Goal: Transaction & Acquisition: Book appointment/travel/reservation

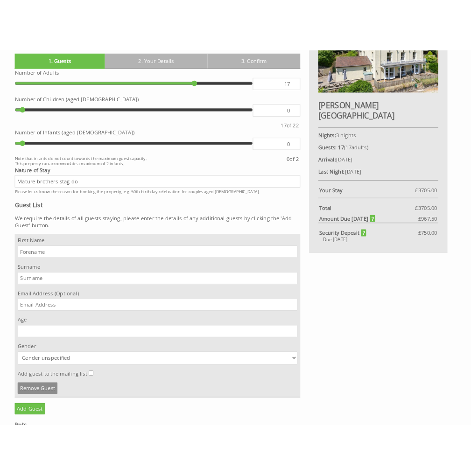
scroll to position [399, 0]
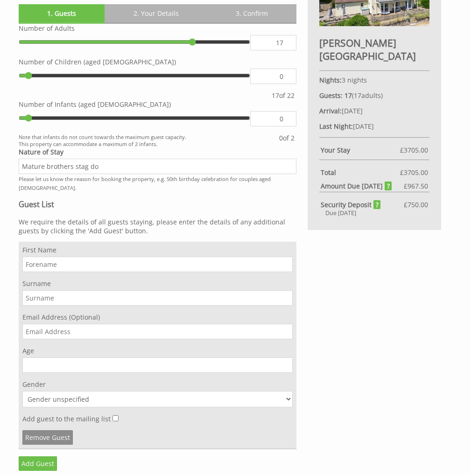
click at [396, 296] on div "Welcome! To confirm your booking offer please fill in the form below: Book your…" at bounding box center [229, 263] width 433 height 639
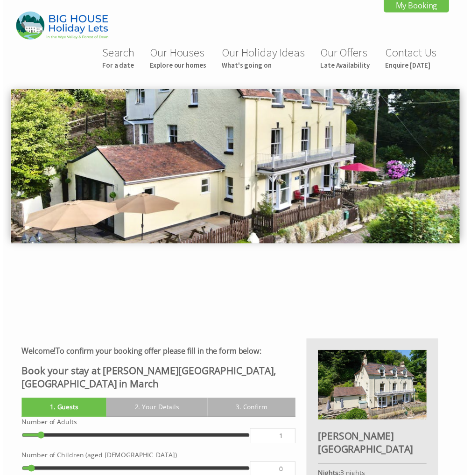
scroll to position [267, 0]
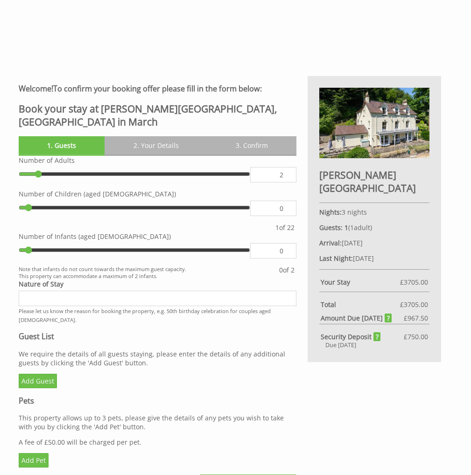
type input "2"
click at [288, 167] on input "2" at bounding box center [273, 174] width 46 height 15
type input "2"
type input "17"
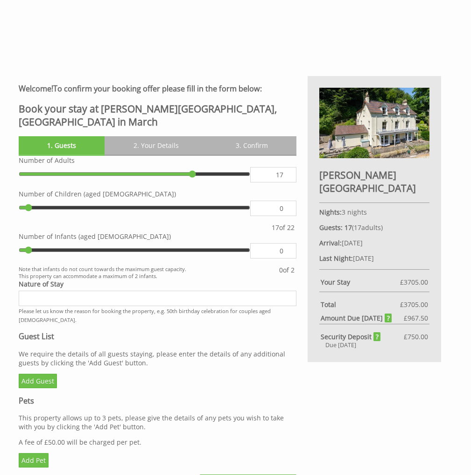
click at [148, 291] on input "Nature of Stay" at bounding box center [158, 298] width 278 height 15
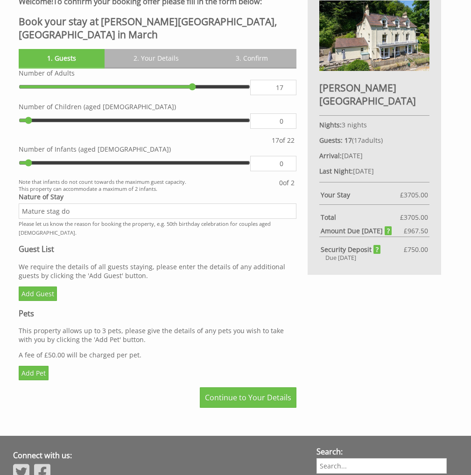
scroll to position [375, 0]
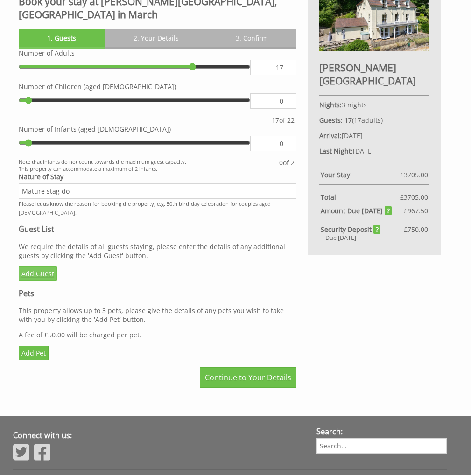
type input "Mature stag do"
click at [36, 266] on link "Add Guest" at bounding box center [38, 273] width 38 height 14
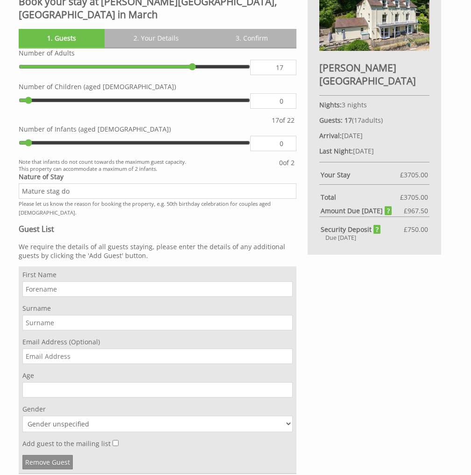
click at [77, 281] on input "First Name" at bounding box center [157, 288] width 270 height 15
type input "Ross"
type input "Morgan"
click at [57, 348] on input "Email Address (Optional)" at bounding box center [157, 355] width 270 height 15
paste input "rmorgan994@gmail.com"
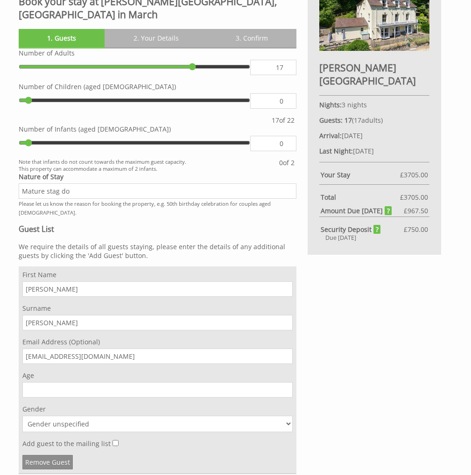
type input "rmorgan994@gmail.com"
click at [16, 342] on div "Welcome! To confirm your booking offer please fill in the form below: Book your…" at bounding box center [157, 288] width 289 height 639
click at [41, 382] on input "Age" at bounding box center [157, 389] width 270 height 15
click at [41, 382] on input "30" at bounding box center [157, 389] width 270 height 15
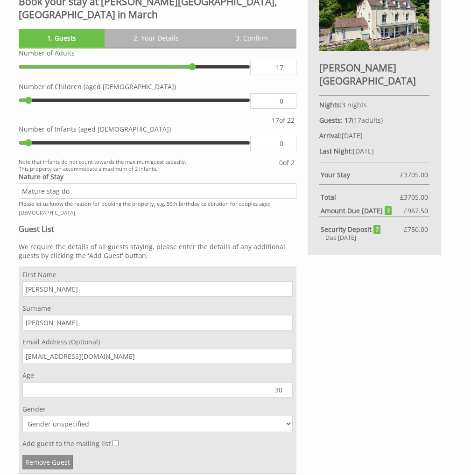
type input "30"
select select "gender_male"
click at [22, 416] on select "Gender unspecified Gender male Gender female" at bounding box center [157, 424] width 270 height 16
click at [112, 440] on input "Add guest to the mailing list" at bounding box center [115, 443] width 6 height 6
checkbox input "true"
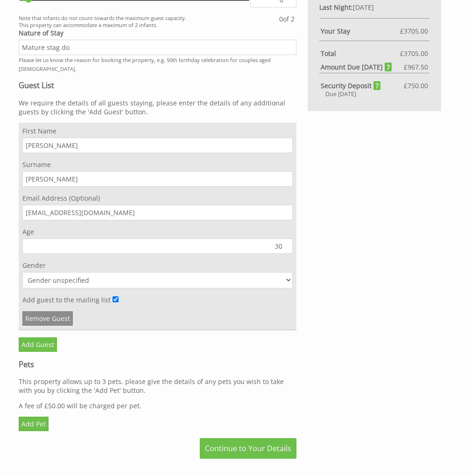
scroll to position [530, 0]
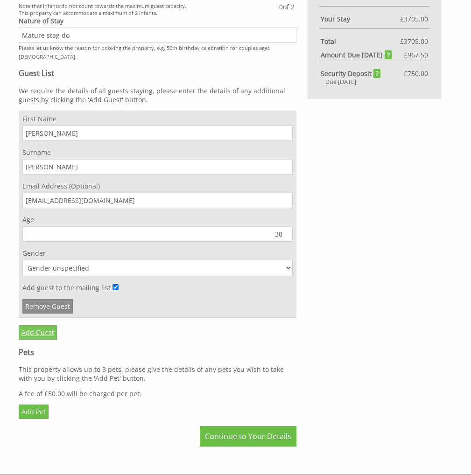
click at [39, 325] on link "Add Guest" at bounding box center [38, 332] width 38 height 14
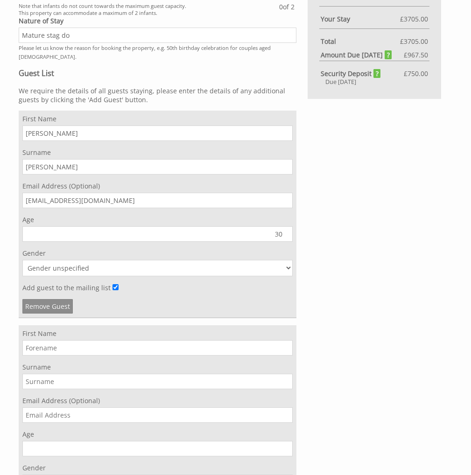
click at [61, 339] on div "First Name Surname Email Address (Optional) Age Gender Gender unspecified Gende…" at bounding box center [158, 429] width 278 height 208
click at [61, 340] on input "First Name" at bounding box center [157, 347] width 270 height 15
type input "Connor"
type input "Power"
click at [95, 407] on input "Email Address (Optional)" at bounding box center [157, 414] width 270 height 15
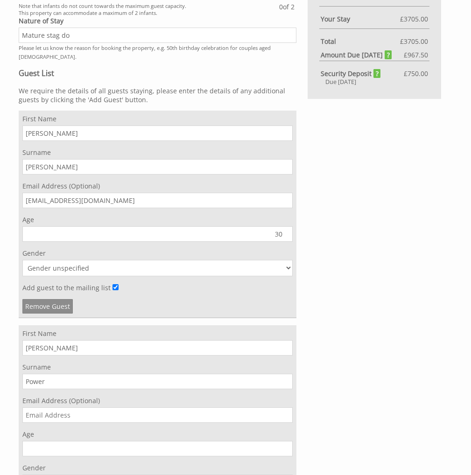
paste input "Connor.power@live.com"
type input "Connor.power@live.com"
click at [399, 398] on div "Welcome! To confirm your booking offer please fill in the form below: Book your…" at bounding box center [229, 239] width 433 height 853
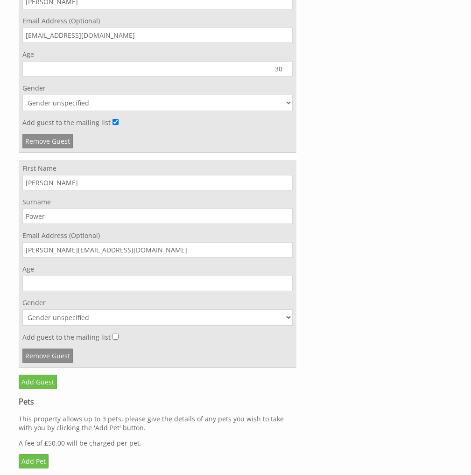
scroll to position [709, 0]
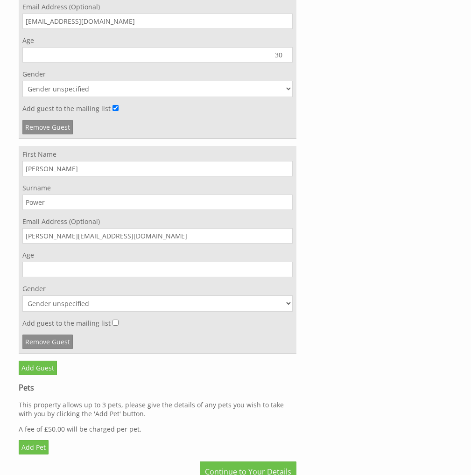
click at [108, 262] on input "Age" at bounding box center [157, 269] width 270 height 15
type input "30"
select select "gender_male"
click at [22, 295] on select "Gender unspecified Gender male Gender female" at bounding box center [157, 303] width 270 height 16
click at [112, 320] on input "Add guest to the mailing list" at bounding box center [115, 323] width 6 height 6
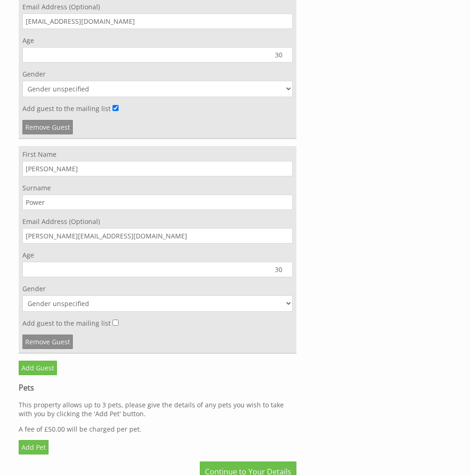
checkbox input "true"
click at [41, 361] on link "Add Guest" at bounding box center [38, 368] width 38 height 14
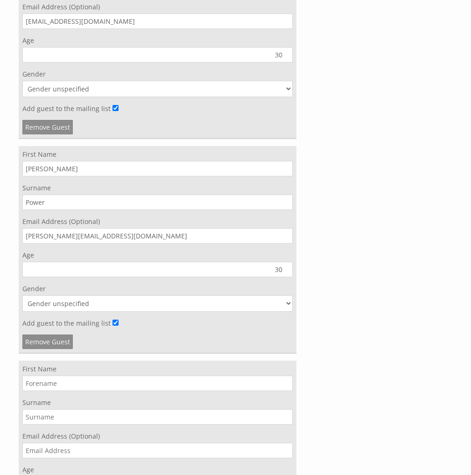
click at [64, 375] on input "First Name" at bounding box center [157, 382] width 270 height 15
type input "Samir"
type input "Richards"
click at [52, 443] on input "Email Address (Optional)" at bounding box center [157, 450] width 270 height 15
paste input "Samir.richards@gmail.com"
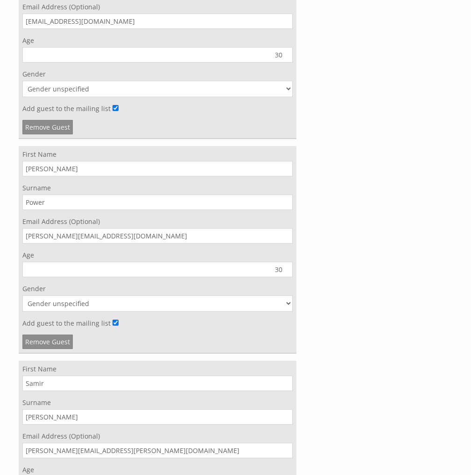
type input "Samir.richards@gmail.com"
click at [335, 358] on div "Welcome! To confirm your booking offer please fill in the form below: Book your…" at bounding box center [229, 168] width 433 height 1068
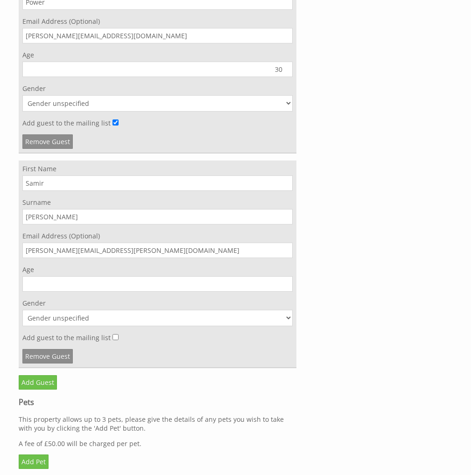
scroll to position [910, 0]
click at [177, 275] on input "Age" at bounding box center [157, 282] width 270 height 15
type input "31"
click at [161, 298] on label "Gender" at bounding box center [157, 302] width 270 height 9
click at [161, 309] on select "Gender unspecified Gender male Gender female" at bounding box center [157, 317] width 270 height 16
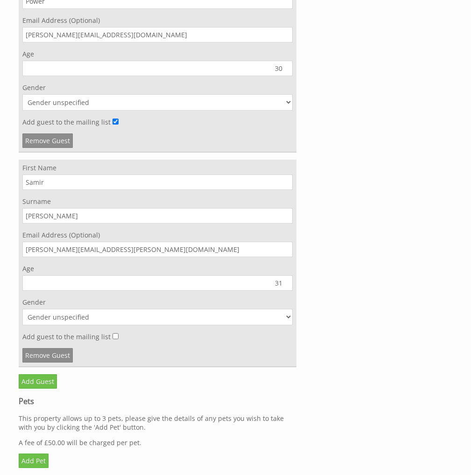
select select "gender_male"
click at [22, 309] on select "Gender unspecified Gender male Gender female" at bounding box center [157, 317] width 270 height 16
click at [114, 333] on input "Add guest to the mailing list" at bounding box center [115, 336] width 6 height 6
checkbox input "true"
click at [37, 374] on link "Add Guest" at bounding box center [38, 381] width 38 height 14
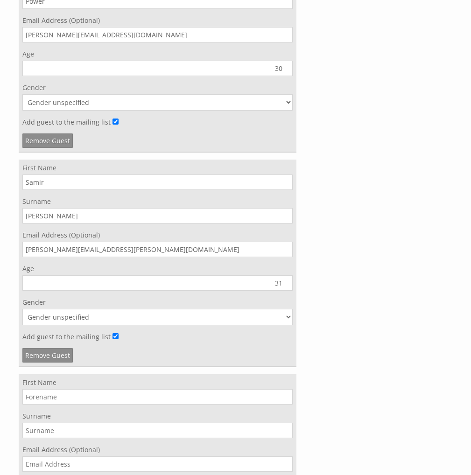
click at [65, 389] on input "First Name" at bounding box center [157, 396] width 270 height 15
type input "Brandon"
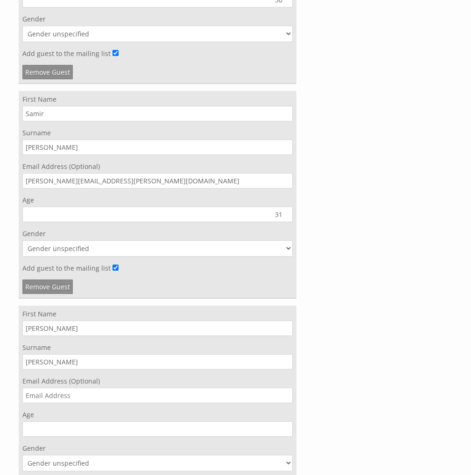
scroll to position [992, 0]
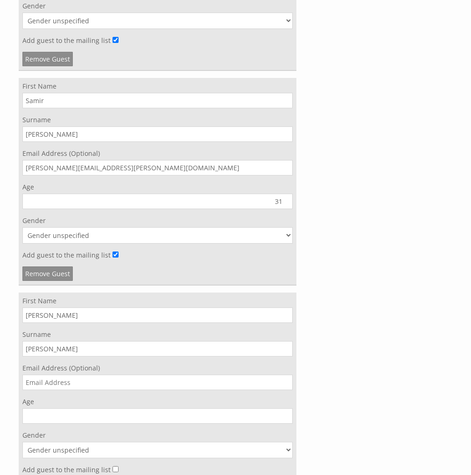
type input "Lewsey"
click at [71, 375] on input "Email Address (Optional)" at bounding box center [157, 382] width 270 height 15
paste input "Brandon_lewsey@hotmail.com"
type input "Brandon_lewsey@hotmail.com"
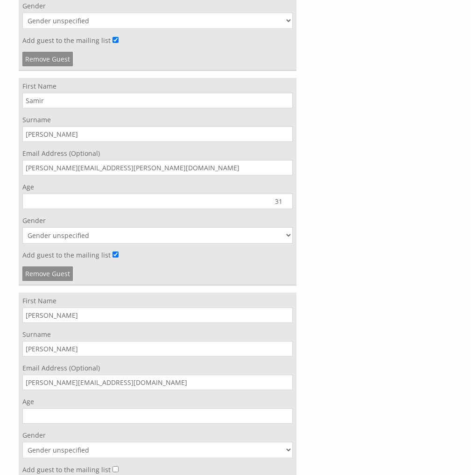
click at [140, 408] on input "Age" at bounding box center [157, 415] width 270 height 15
click at [140, 408] on input "31" at bounding box center [157, 415] width 270 height 15
type input "31"
select select "gender_male"
click at [22, 442] on select "Gender unspecified Gender male Gender female" at bounding box center [157, 450] width 270 height 16
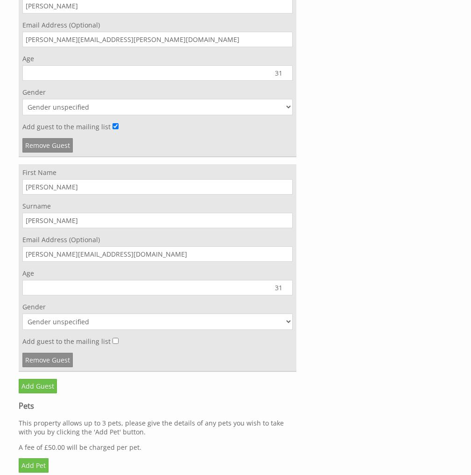
scroll to position [1127, 0]
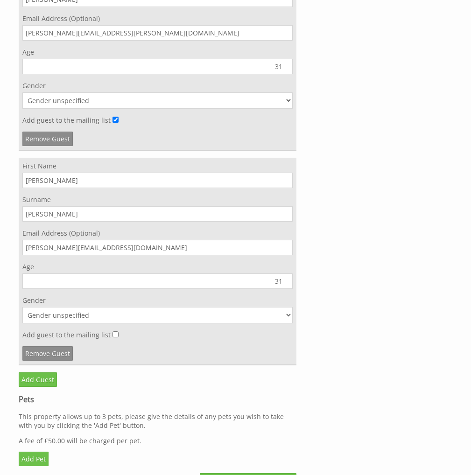
click at [113, 331] on input "Add guest to the mailing list" at bounding box center [115, 334] width 6 height 6
checkbox input "true"
click at [37, 372] on link "Add Guest" at bounding box center [38, 379] width 38 height 14
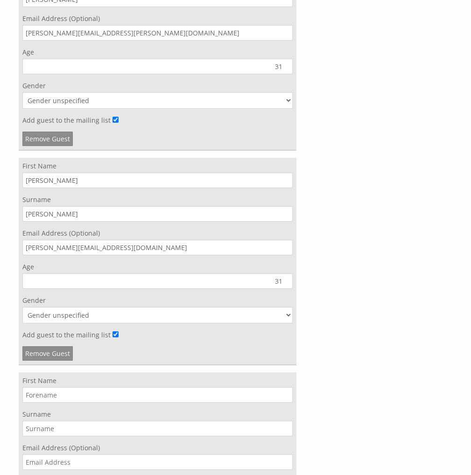
click at [42, 387] on input "First Name" at bounding box center [157, 394] width 270 height 15
type input "Tyler"
type input "Pickford"
click at [49, 454] on input "Email Address (Optional)" at bounding box center [157, 461] width 270 height 15
paste input "tyler@goluton.com"
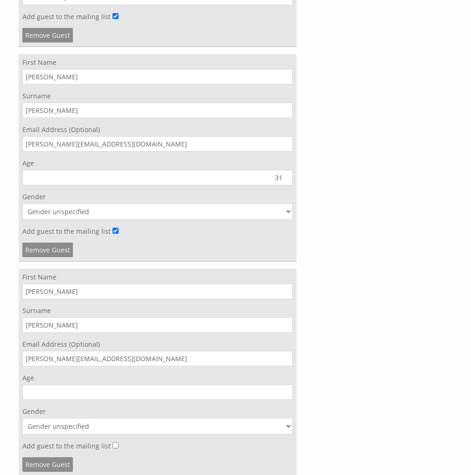
scroll to position [1237, 0]
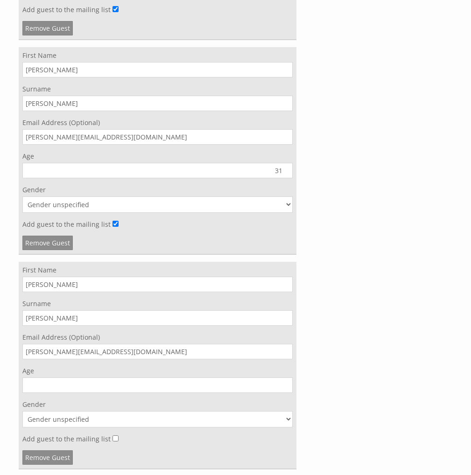
type input "tyler@goluton.com"
click at [181, 366] on div "Age" at bounding box center [157, 379] width 270 height 27
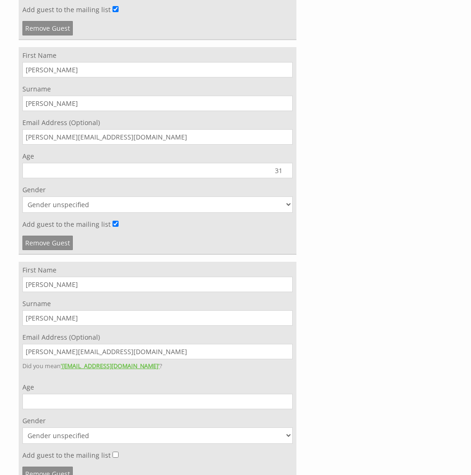
click at [171, 382] on div "Age" at bounding box center [157, 395] width 270 height 27
click at [171, 394] on input "Age" at bounding box center [157, 401] width 270 height 15
type input "30"
click at [157, 427] on select "Gender unspecified Gender male Gender female" at bounding box center [157, 435] width 270 height 16
select select "gender_male"
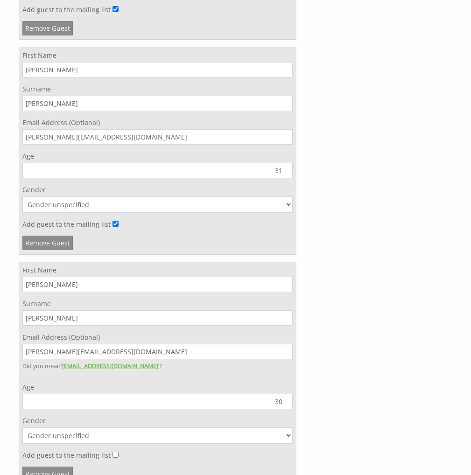
click at [22, 427] on select "Gender unspecified Gender male Gender female" at bounding box center [157, 435] width 270 height 16
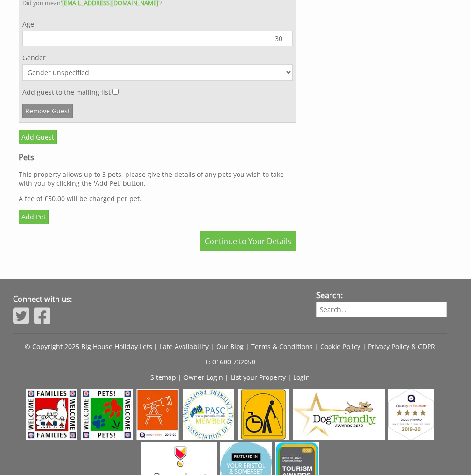
scroll to position [1602, 0]
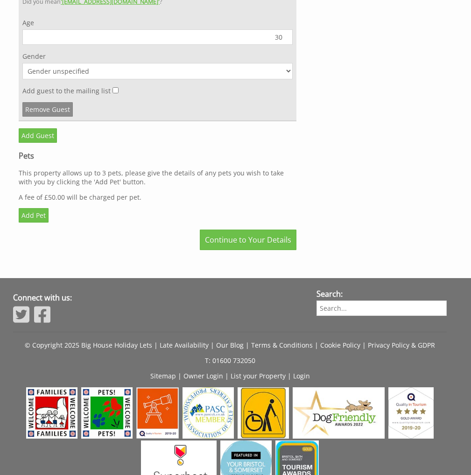
click at [112, 87] on input "Add guest to the mailing list" at bounding box center [115, 90] width 6 height 6
checkbox input "true"
click at [44, 128] on link "Add Guest" at bounding box center [38, 135] width 38 height 14
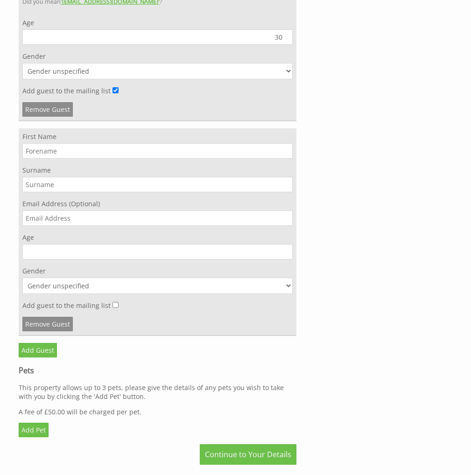
click at [62, 143] on input "First Name" at bounding box center [157, 150] width 270 height 15
type input "Robert"
type input "West"
drag, startPoint x: 89, startPoint y: 183, endPoint x: 89, endPoint y: 197, distance: 14.0
click at [89, 199] on label "Email Address (Optional)" at bounding box center [157, 203] width 270 height 9
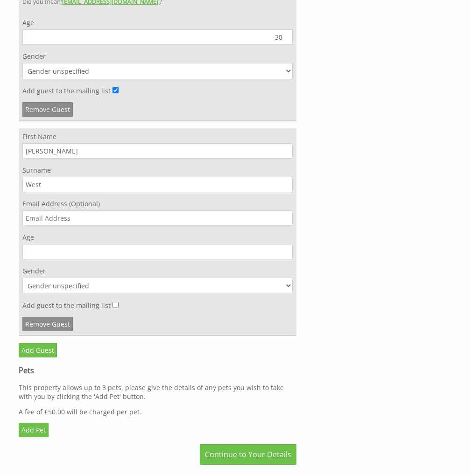
click at [89, 210] on input "Email Address (Optional)" at bounding box center [157, 217] width 270 height 15
paste input "Rob.west191@gmail.com"
type input "Rob.west191@gmail.com"
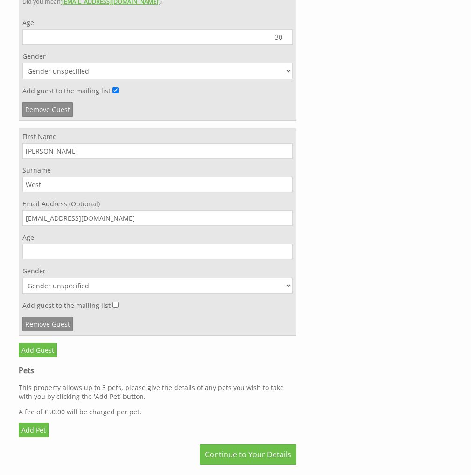
click at [162, 244] on input "Age" at bounding box center [157, 251] width 270 height 15
type input "31"
select select "gender_male"
click at [22, 278] on select "Gender unspecified Gender male Gender female" at bounding box center [157, 286] width 270 height 16
click at [111, 301] on div "Add guest to the mailing list" at bounding box center [157, 305] width 270 height 9
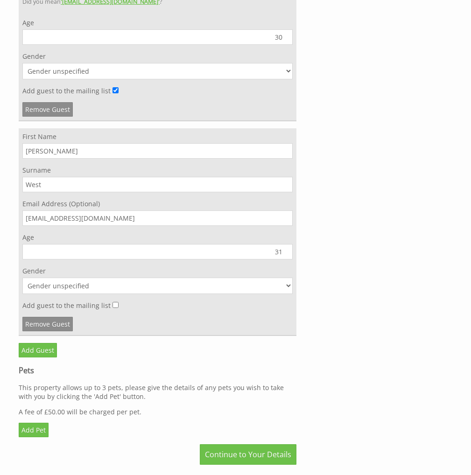
click at [112, 302] on input "Add guest to the mailing list" at bounding box center [115, 305] width 6 height 6
checkbox input "true"
click at [36, 343] on link "Add Guest" at bounding box center [38, 350] width 38 height 14
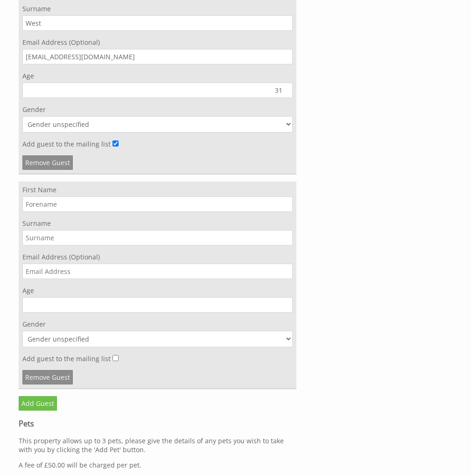
scroll to position [1759, 0]
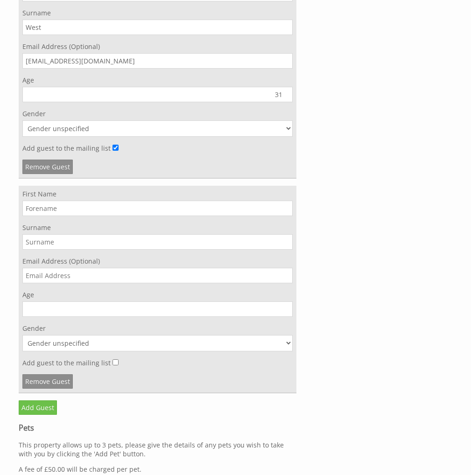
click at [140, 201] on input "First Name" at bounding box center [157, 208] width 270 height 15
type input "Torin"
type input "Whitbread"
click at [88, 268] on input "Email Address (Optional)" at bounding box center [157, 275] width 270 height 15
paste input "Torinw1995@gmail.com"
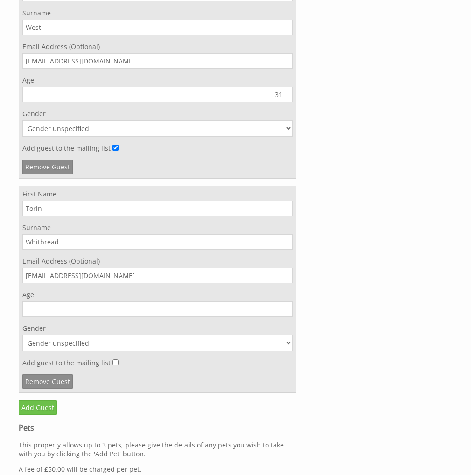
type input "Torinw1995@gmail.com"
click at [81, 301] on input "Age" at bounding box center [157, 308] width 270 height 15
type input "30"
select select "gender_male"
click at [22, 335] on select "Gender unspecified Gender male Gender female" at bounding box center [157, 343] width 270 height 16
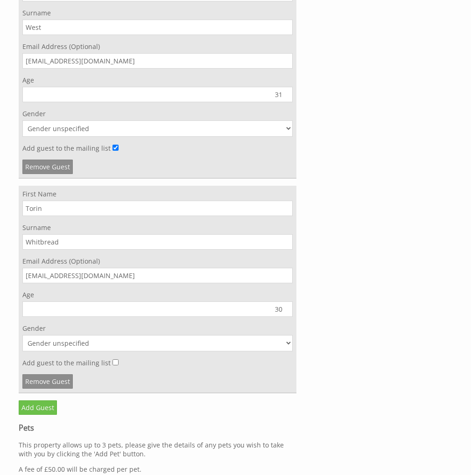
click at [112, 359] on input "Add guest to the mailing list" at bounding box center [115, 362] width 6 height 6
checkbox input "true"
click at [36, 400] on link "Add Guest" at bounding box center [38, 407] width 38 height 14
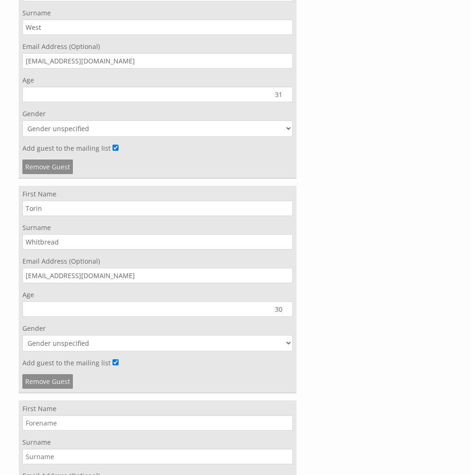
click at [131, 415] on input "First Name" at bounding box center [157, 422] width 270 height 15
type input "Mark"
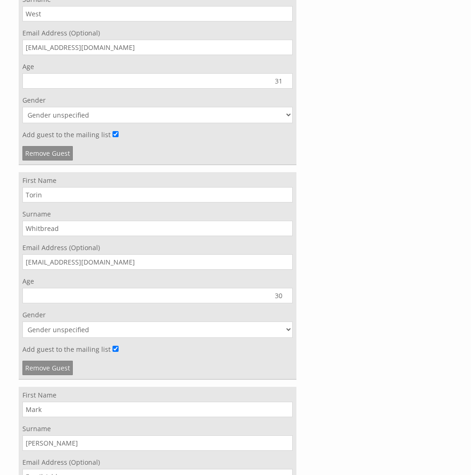
type input "Dillon"
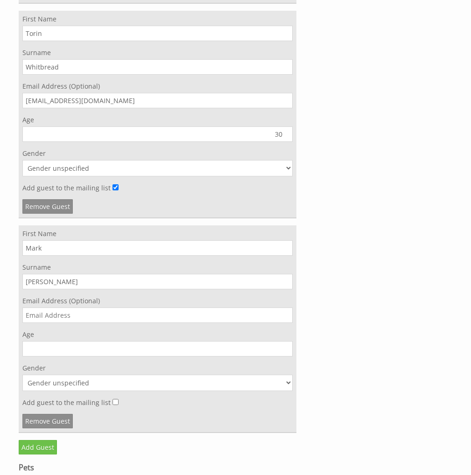
scroll to position [1935, 0]
click at [194, 306] on input "Email Address (Optional)" at bounding box center [157, 313] width 270 height 15
click at [86, 306] on input "Email Address (Optional)" at bounding box center [157, 313] width 270 height 15
paste input "dillsdraw@googlemail.com"
type input "dillsdraw@googlemail.com"
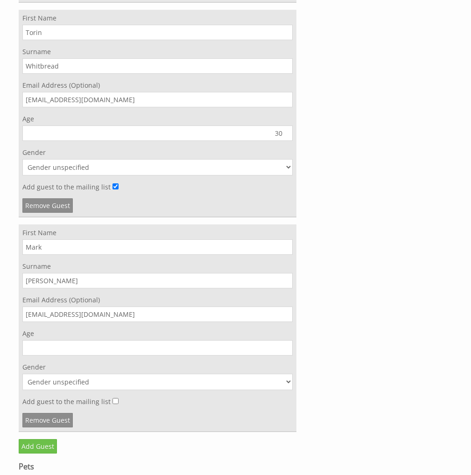
click at [85, 340] on input "Age" at bounding box center [157, 347] width 270 height 15
type input "38"
select select "gender_male"
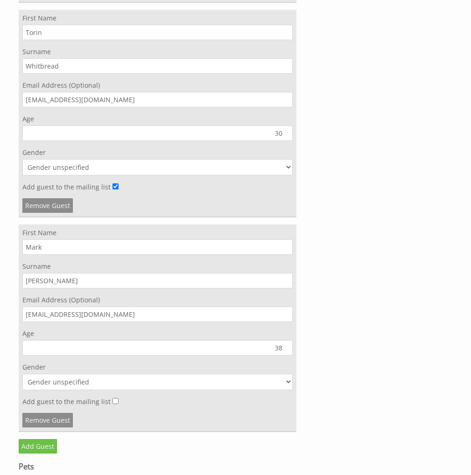
click at [22, 374] on select "Gender unspecified Gender male Gender female" at bounding box center [157, 382] width 270 height 16
click at [113, 398] on input "Add guest to the mailing list" at bounding box center [115, 401] width 6 height 6
checkbox input "true"
click at [44, 439] on link "Add Guest" at bounding box center [38, 446] width 38 height 14
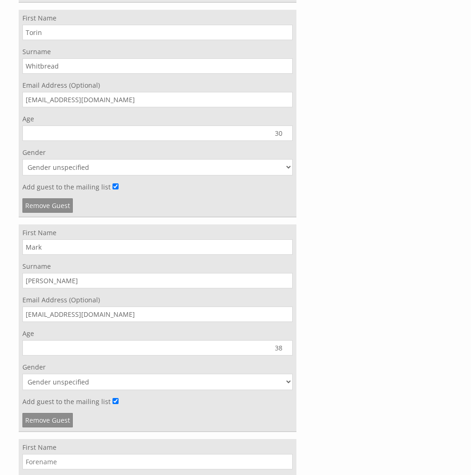
click at [87, 454] on input "First Name" at bounding box center [157, 461] width 270 height 15
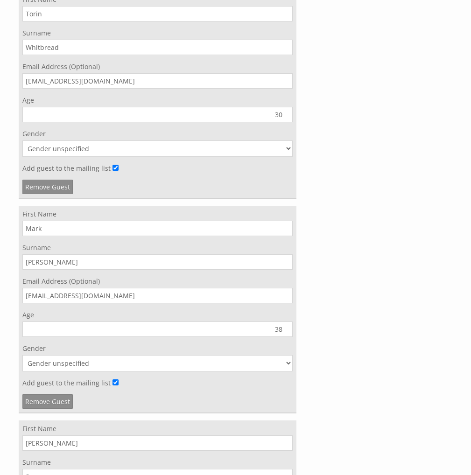
type input "Anthony"
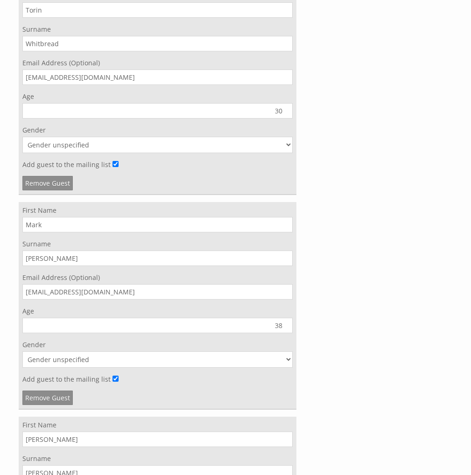
scroll to position [1987, 0]
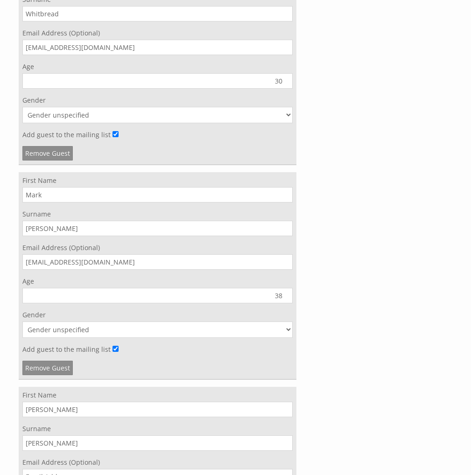
type input "Dillon"
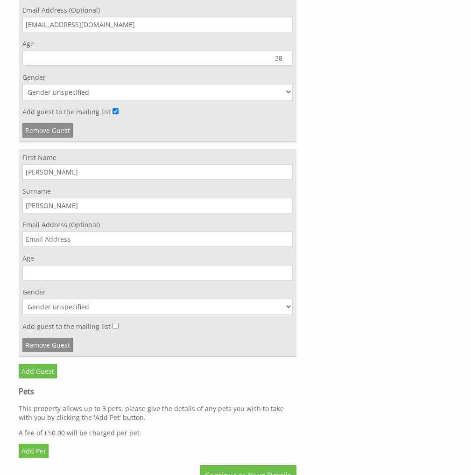
scroll to position [2238, 0]
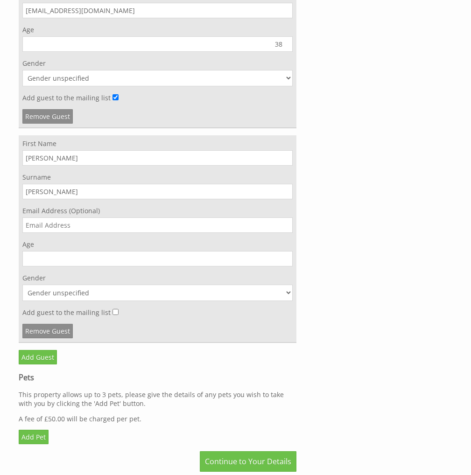
click at [208, 217] on input "Email Address (Optional)" at bounding box center [157, 224] width 270 height 15
type input "me@anthonydillon.com"
type input "40"
select select "gender_male"
click at [22, 285] on select "Gender unspecified Gender male Gender female" at bounding box center [157, 293] width 270 height 16
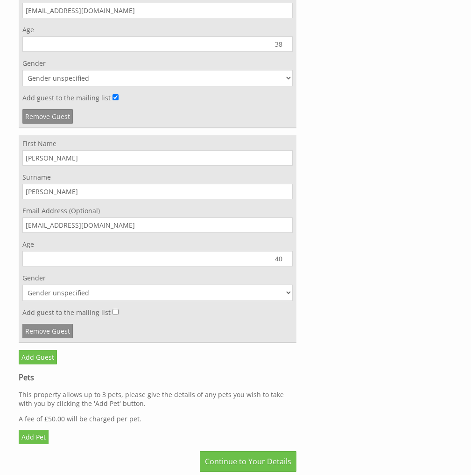
click at [112, 309] on input "Add guest to the mailing list" at bounding box center [115, 312] width 6 height 6
checkbox input "true"
click at [42, 350] on link "Add Guest" at bounding box center [38, 357] width 38 height 14
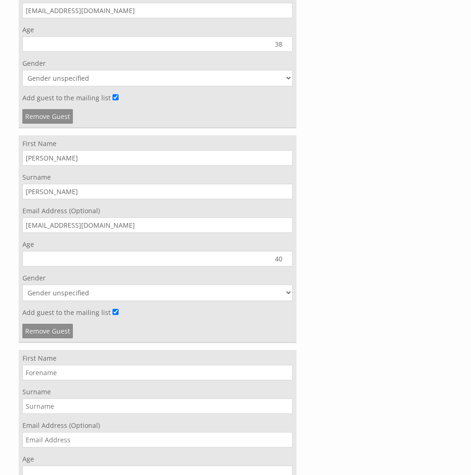
click at [96, 365] on input "First Name" at bounding box center [157, 372] width 270 height 15
type input "Jamie"
type input "Dillon"
type input "31"
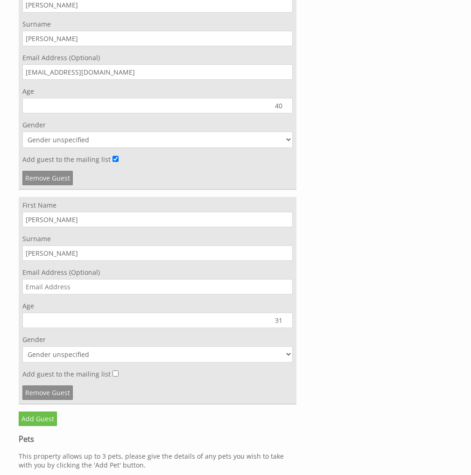
scroll to position [2397, 0]
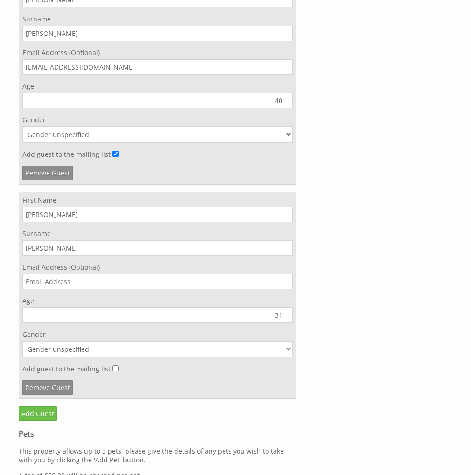
select select "gender_male"
click at [22, 341] on select "Gender unspecified Gender male Gender female" at bounding box center [157, 349] width 270 height 16
click at [44, 406] on link "Add Guest" at bounding box center [38, 413] width 38 height 14
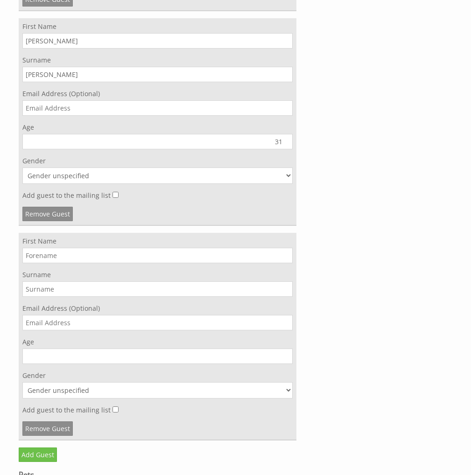
scroll to position [2577, 0]
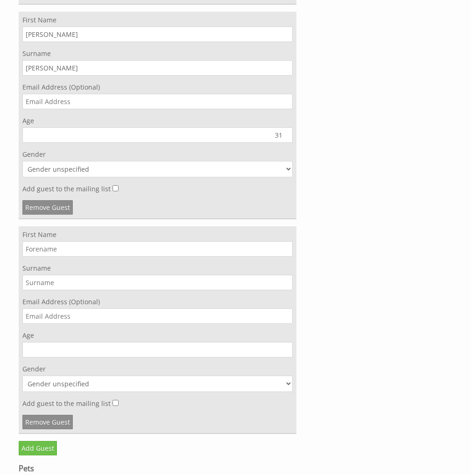
click at [109, 241] on input "First Name" at bounding box center [157, 248] width 270 height 15
type input "Euan"
click at [83, 275] on input "Surname" at bounding box center [157, 282] width 270 height 15
click at [104, 275] on input "Surname" at bounding box center [157, 282] width 270 height 15
type input "Oliver"
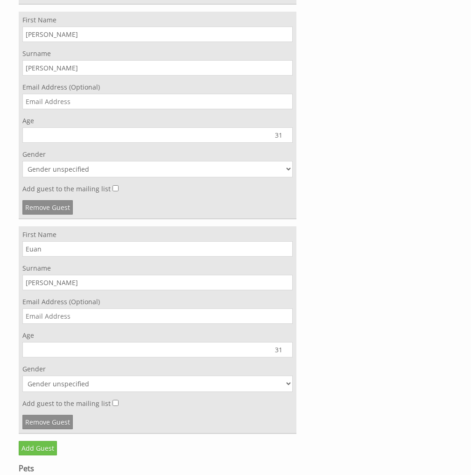
type input "31"
select select "gender_male"
click at [112, 400] on input "Add guest to the mailing list" at bounding box center [115, 403] width 6 height 6
checkbox input "false"
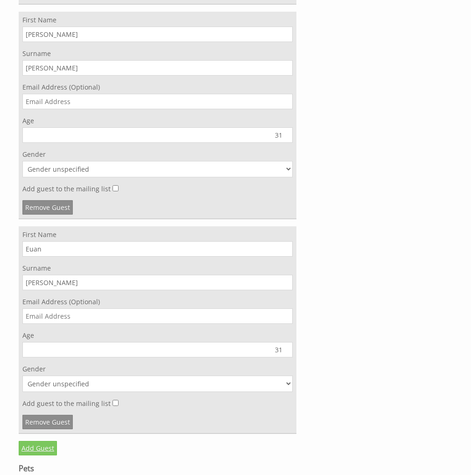
click at [34, 441] on link "Add Guest" at bounding box center [38, 448] width 38 height 14
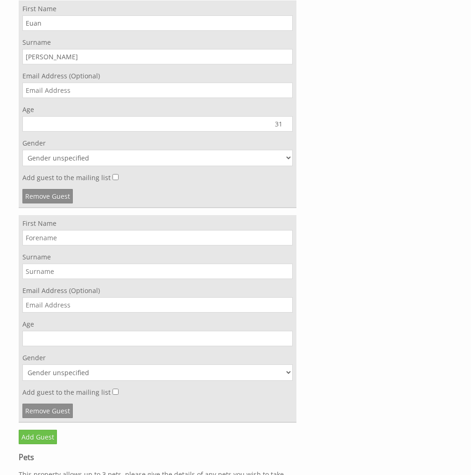
scroll to position [2805, 0]
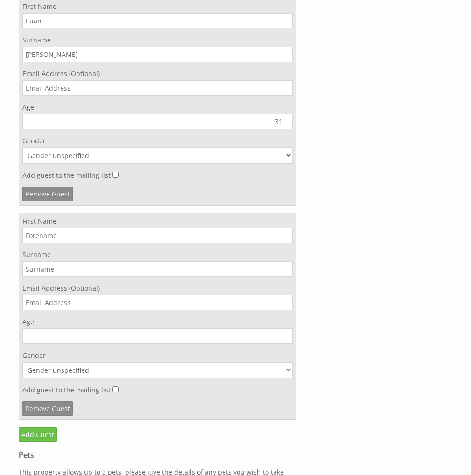
click at [111, 228] on input "First Name" at bounding box center [157, 235] width 270 height 15
type input "Harry"
type input "Finch"
type input "31"
select select "gender_male"
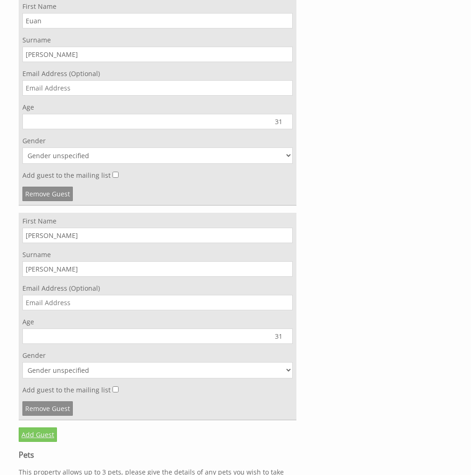
click at [35, 427] on link "Add Guest" at bounding box center [38, 434] width 38 height 14
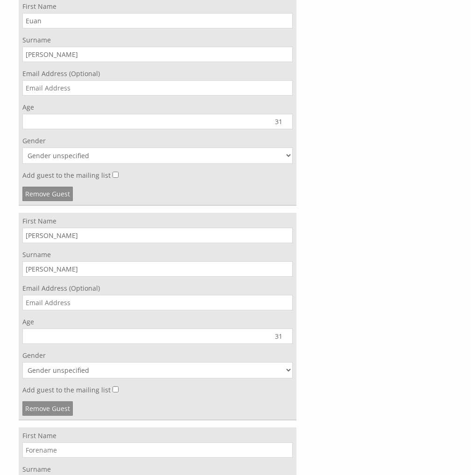
click at [98, 442] on input "First Name" at bounding box center [157, 449] width 270 height 15
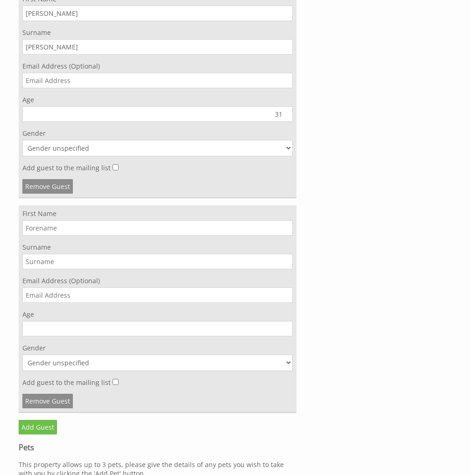
scroll to position [3034, 0]
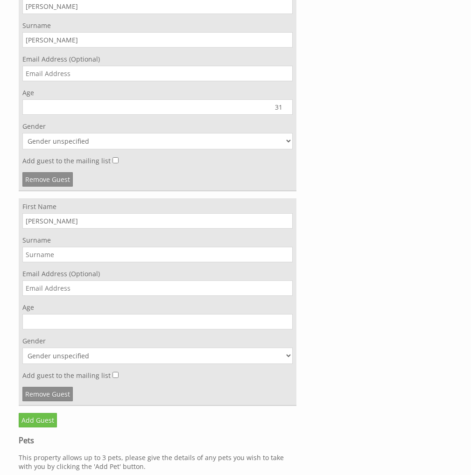
type input "Rob"
type input "West"
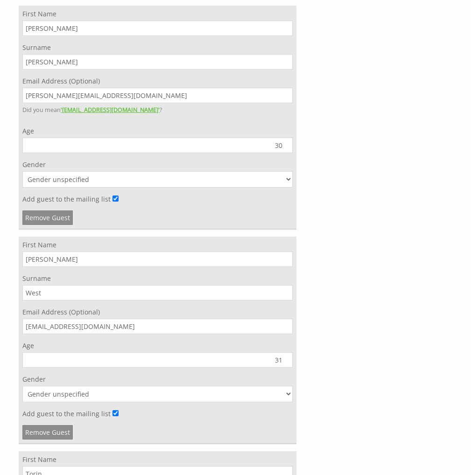
scroll to position [2995, 0]
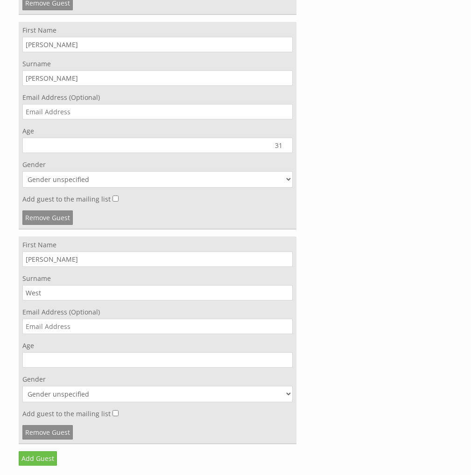
click at [54, 251] on input "Rob" at bounding box center [157, 258] width 270 height 15
type input "e"
type input "Ben"
click at [54, 285] on input "West" at bounding box center [157, 292] width 270 height 15
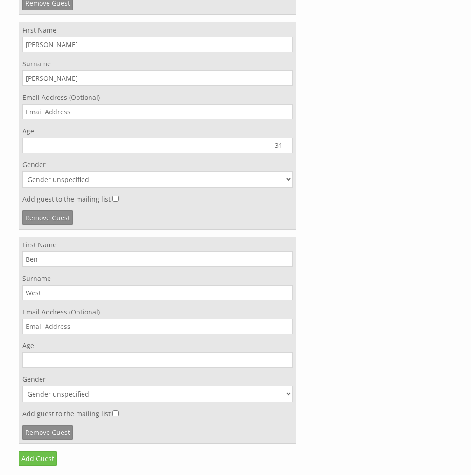
click at [54, 285] on input "West" at bounding box center [157, 292] width 270 height 15
type input "Cooper"
click at [63, 352] on input "Age" at bounding box center [157, 359] width 270 height 15
type input "31"
select select "gender_male"
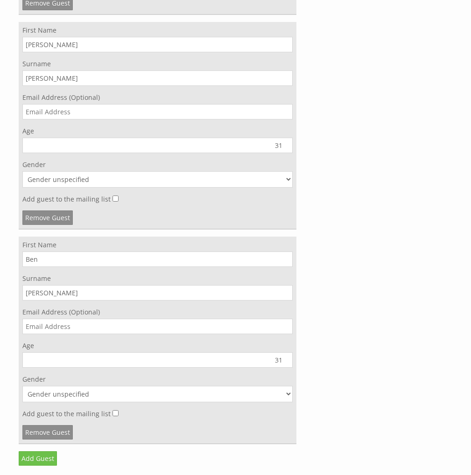
click at [22, 386] on select "Gender unspecified Gender male Gender female" at bounding box center [157, 394] width 270 height 16
click at [44, 451] on link "Add Guest" at bounding box center [38, 458] width 38 height 14
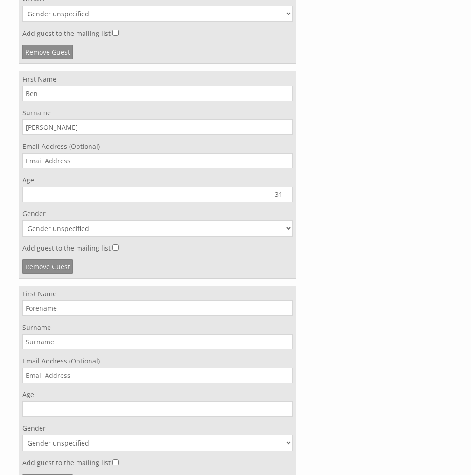
scroll to position [3213, 0]
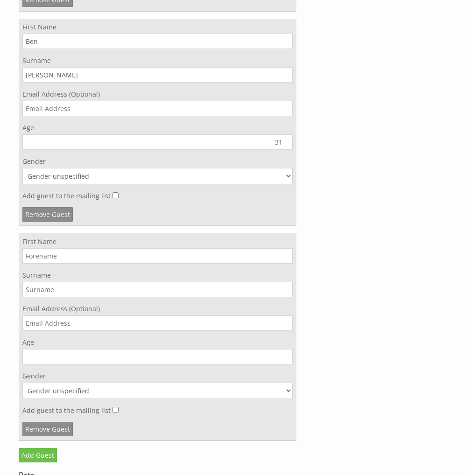
click at [114, 248] on input "First Name" at bounding box center [157, 255] width 270 height 15
type input "Ben"
type input "Warnock"
type input "31"
select select "gender_male"
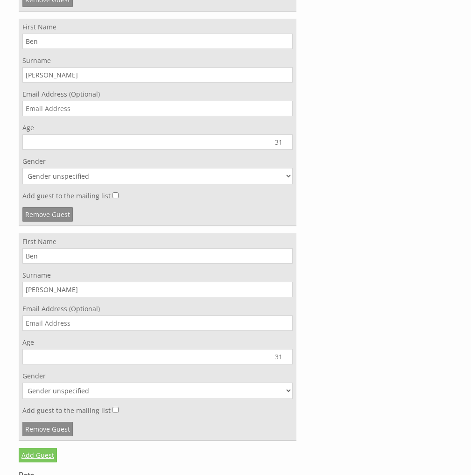
click at [40, 448] on link "Add Guest" at bounding box center [38, 455] width 38 height 14
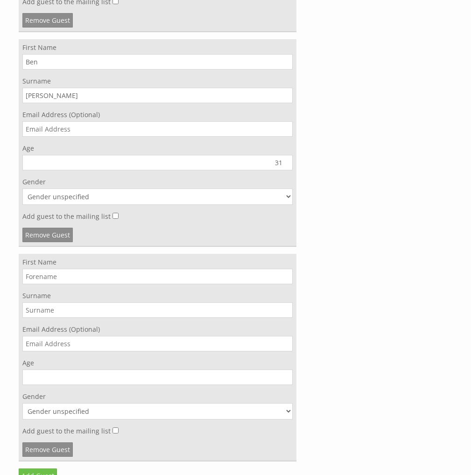
scroll to position [3409, 0]
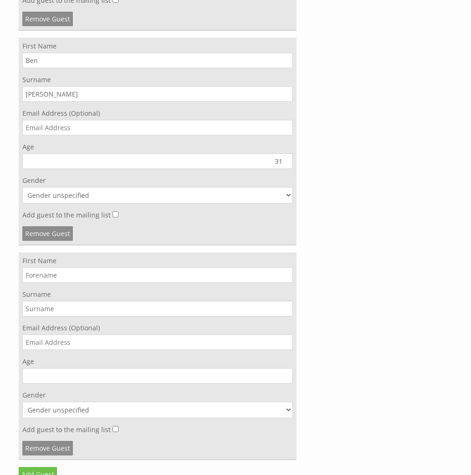
click at [147, 267] on input "First Name" at bounding box center [157, 274] width 270 height 15
type input "Aaron"
type input "Clinton"
type input "31"
select select "gender_male"
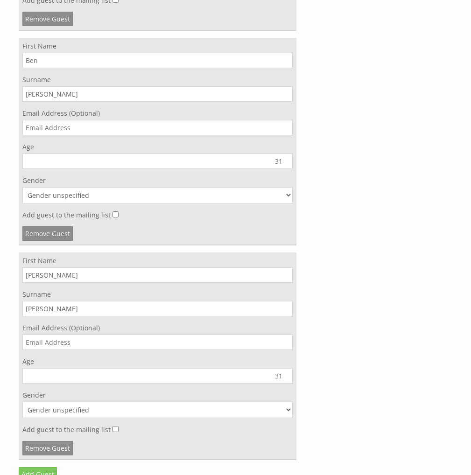
click at [45, 467] on link "Add Guest" at bounding box center [38, 474] width 38 height 14
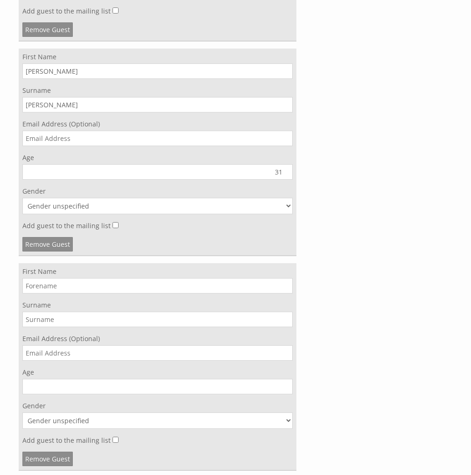
scroll to position [3630, 0]
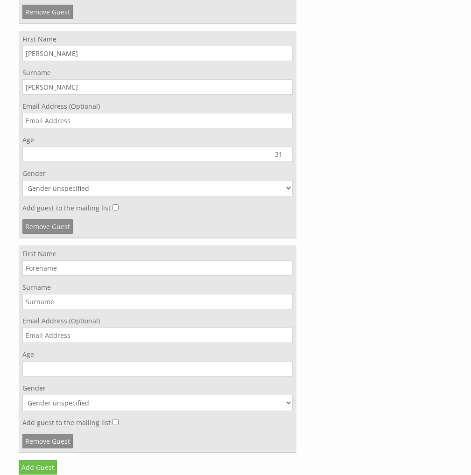
click at [121, 260] on input "First Name" at bounding box center [157, 267] width 270 height 15
type input "Chris"
click at [86, 361] on input "Age" at bounding box center [157, 368] width 270 height 15
type input "31"
click at [86, 395] on select "Gender unspecified Gender male Gender female" at bounding box center [157, 403] width 270 height 16
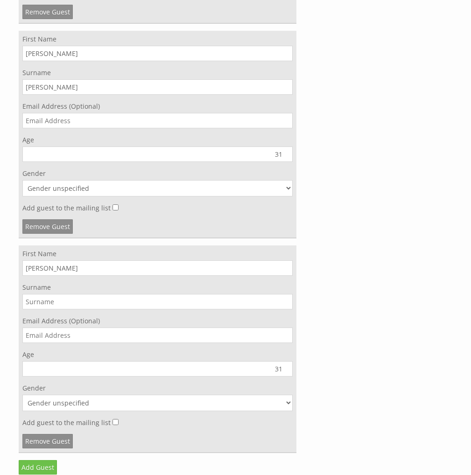
select select "gender_male"
click at [22, 395] on select "Gender unspecified Gender male Gender female" at bounding box center [157, 403] width 270 height 16
click at [85, 294] on input "Surname" at bounding box center [157, 301] width 270 height 15
click at [134, 294] on input "Surname" at bounding box center [157, 301] width 270 height 15
type input "Tubbs"
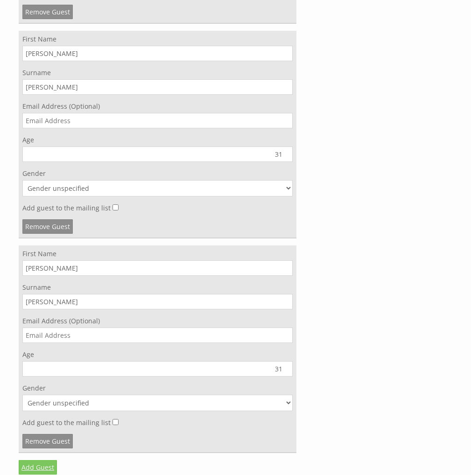
click at [34, 460] on link "Add Guest" at bounding box center [38, 467] width 38 height 14
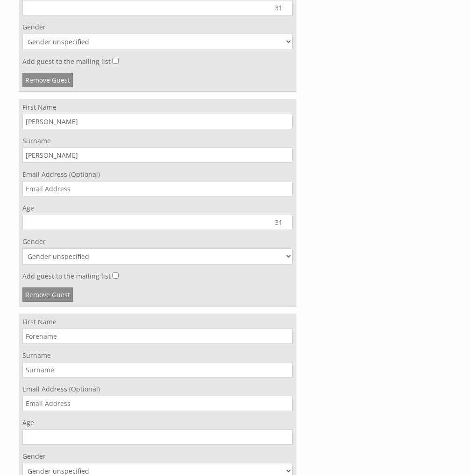
scroll to position [3778, 0]
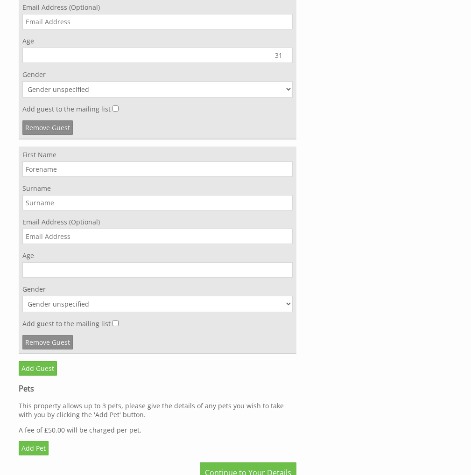
scroll to position [3940, 0]
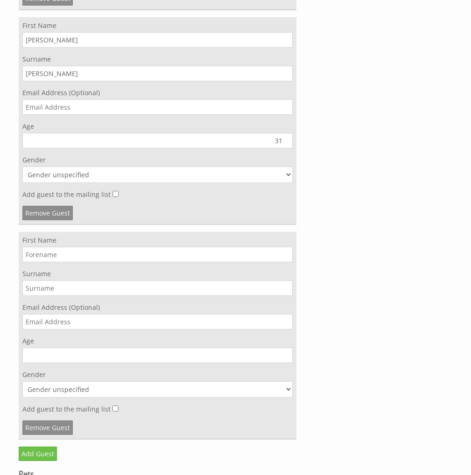
scroll to position [3836, 0]
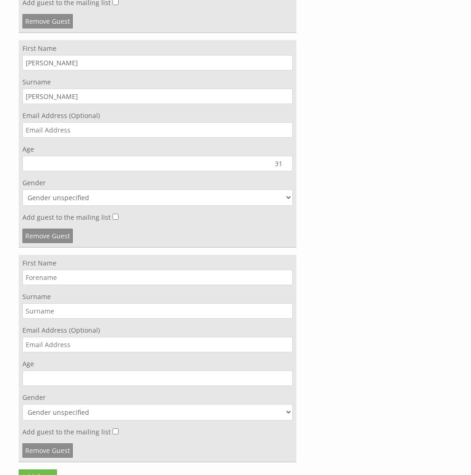
click at [81, 270] on input "First Name" at bounding box center [157, 277] width 270 height 15
type input "Richard"
type input "McGough"
type input "30"
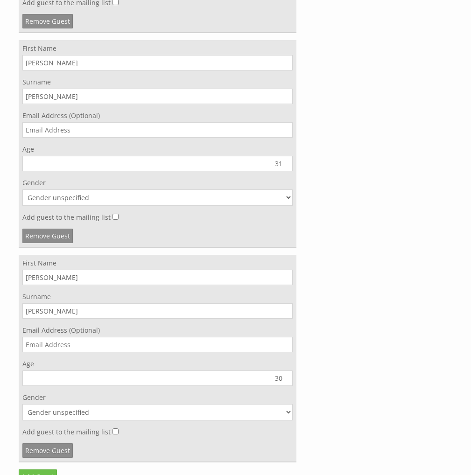
select select "gender_male"
click at [163, 437] on div "First Name Richard Surname McGough Email Address (Optional) Age 30 Gender Gende…" at bounding box center [158, 359] width 278 height 208
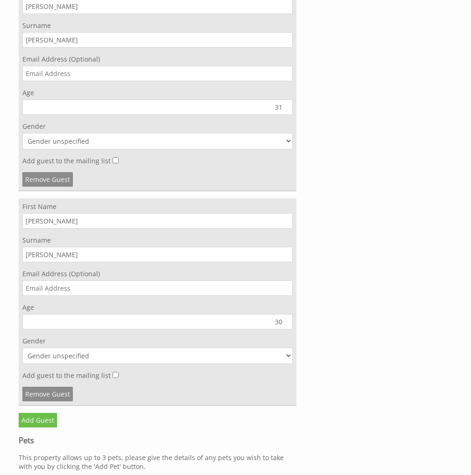
scroll to position [3895, 0]
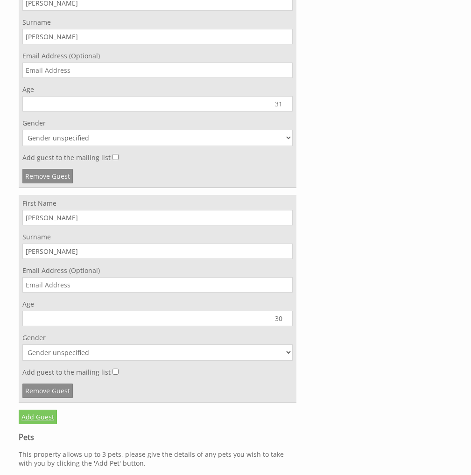
click at [37, 410] on link "Add Guest" at bounding box center [38, 417] width 38 height 14
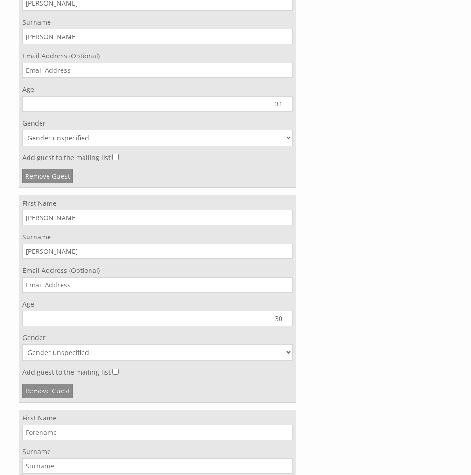
click at [52, 424] on input "First Name" at bounding box center [157, 431] width 270 height 15
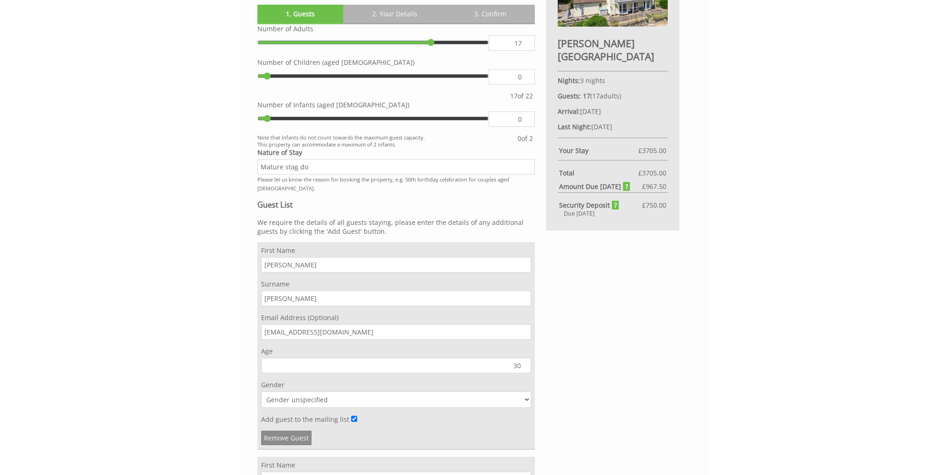
scroll to position [548, 0]
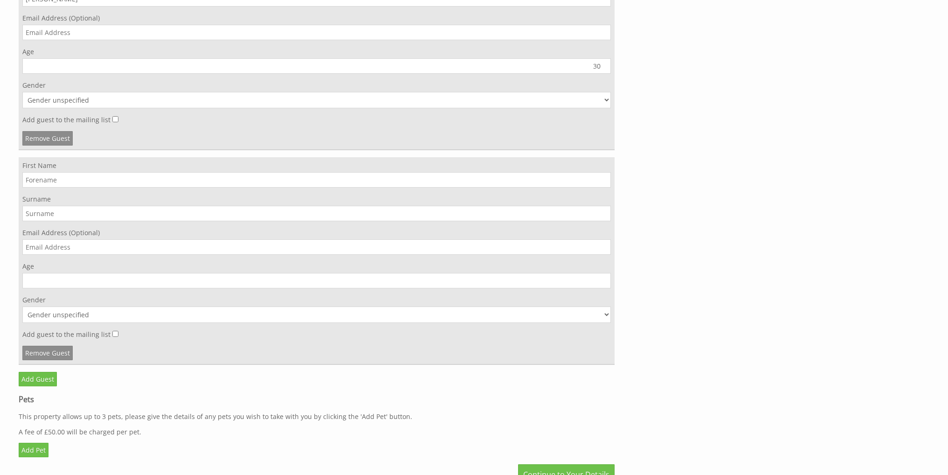
scroll to position [4268, 7]
click at [37, 353] on link "Remove Guest" at bounding box center [47, 354] width 50 height 14
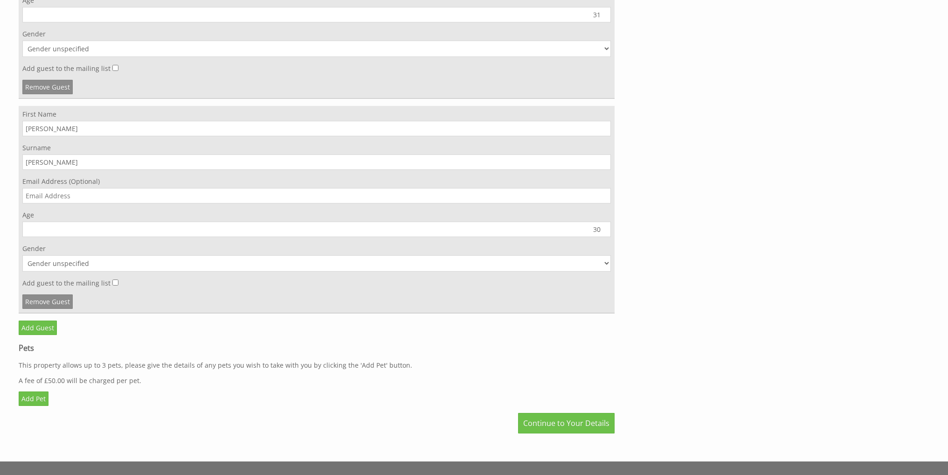
scroll to position [4100, 7]
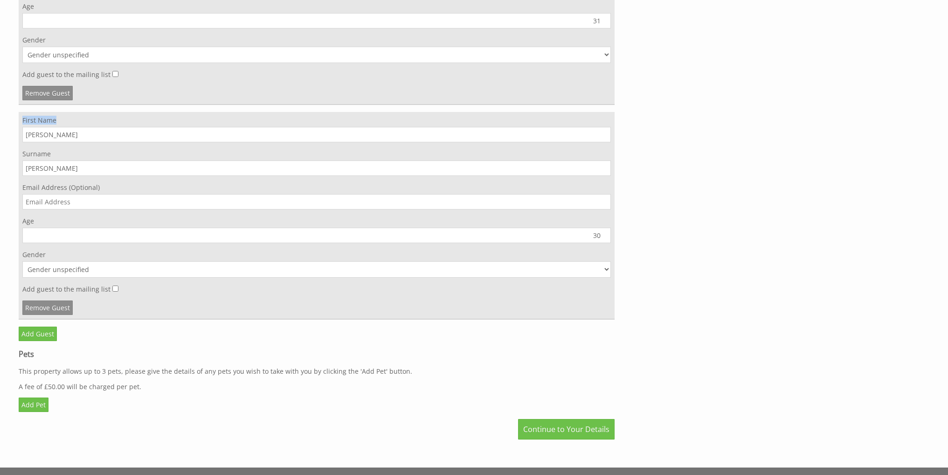
drag, startPoint x: 54, startPoint y: 122, endPoint x: 17, endPoint y: 120, distance: 37.4
click at [22, 120] on label "First Name" at bounding box center [316, 120] width 589 height 9
copy label "First Name"
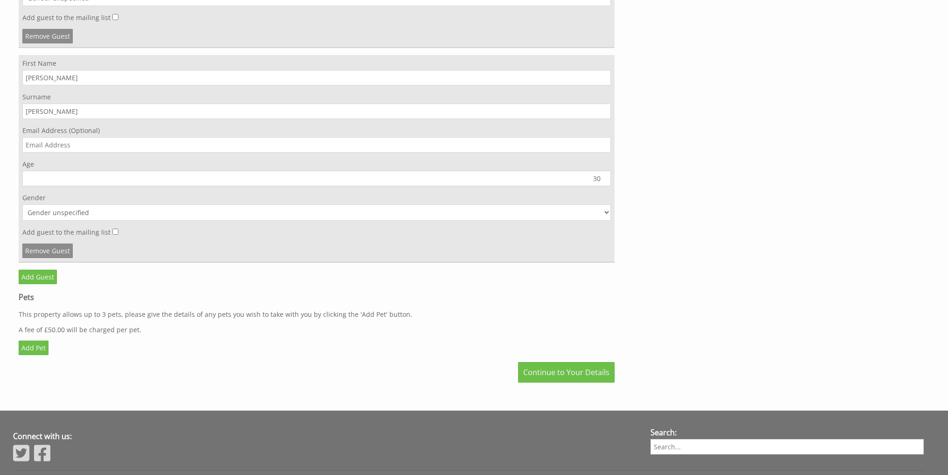
scroll to position [4152, 7]
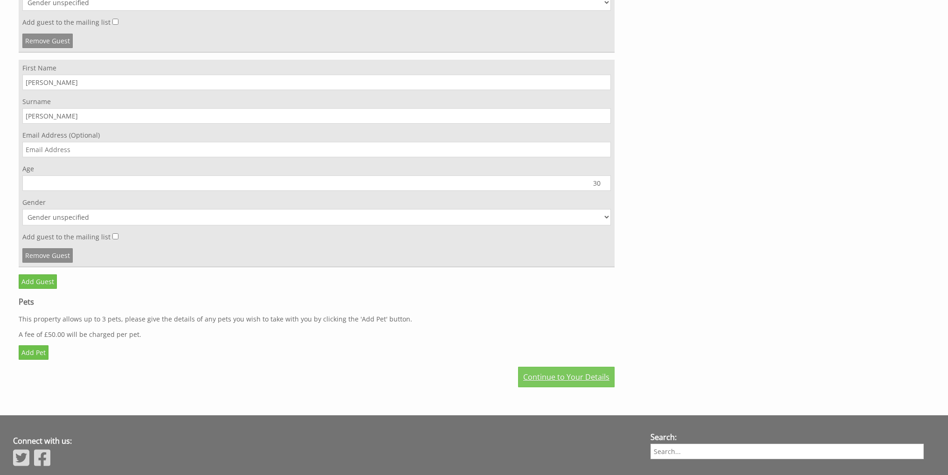
click at [470, 374] on link "Continue to Your Details" at bounding box center [566, 377] width 97 height 21
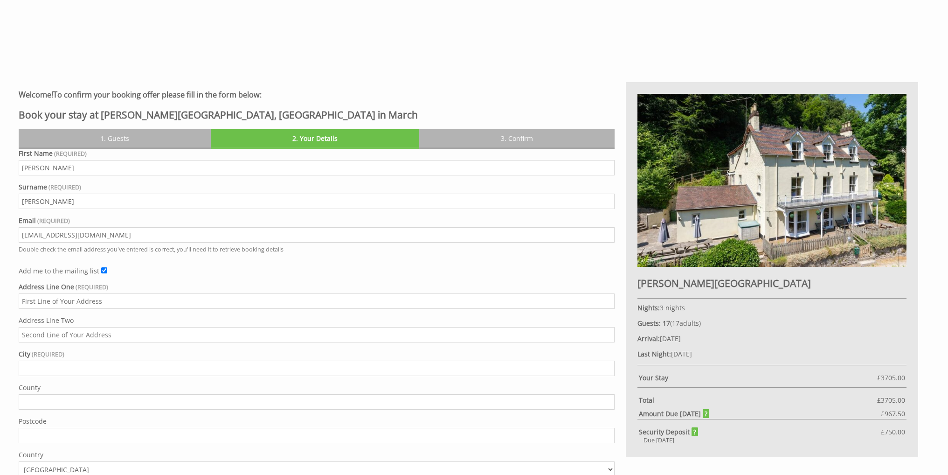
click at [167, 305] on input "Address Line One" at bounding box center [317, 300] width 596 height 15
type input "Anthony"
type input "29 Kingston Road"
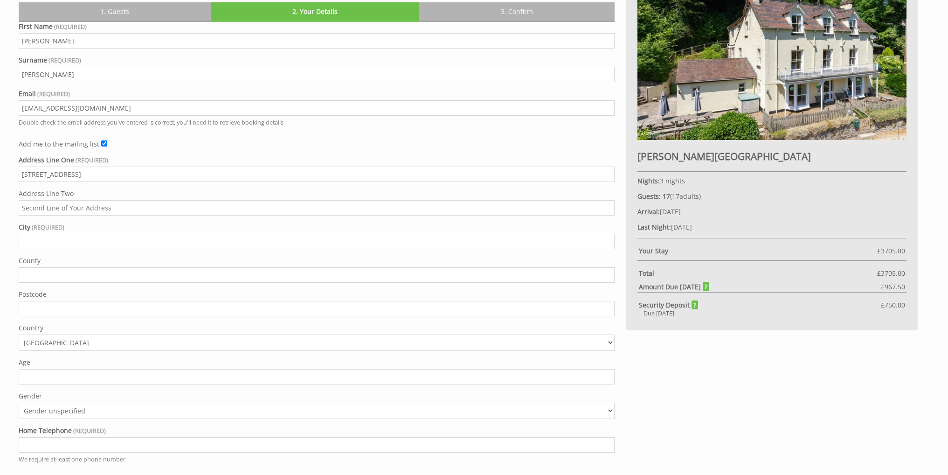
scroll to position [542, 0]
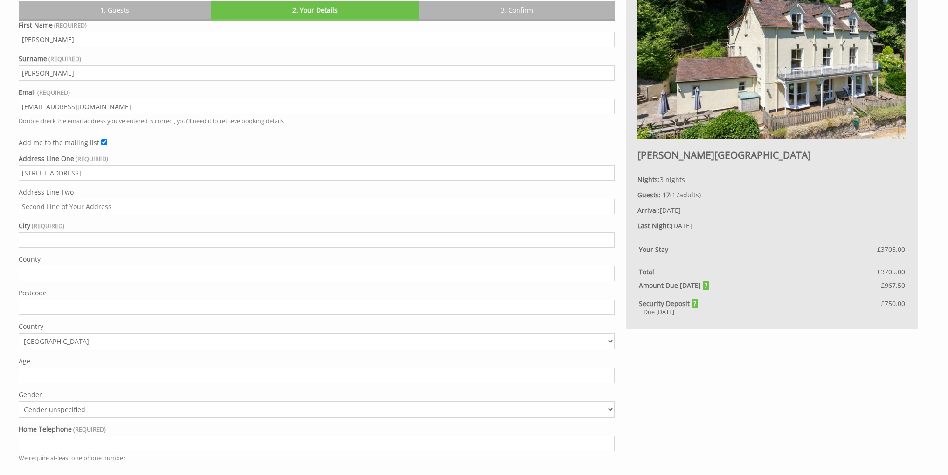
click at [154, 240] on input "City" at bounding box center [317, 239] width 596 height 15
click at [0, 208] on div "Welcome! To confirm your booking offer please fill in the form below: Book your…" at bounding box center [474, 219] width 948 height 695
click at [80, 233] on input "City" at bounding box center [317, 239] width 596 height 15
type input "Luton"
type input "Beds"
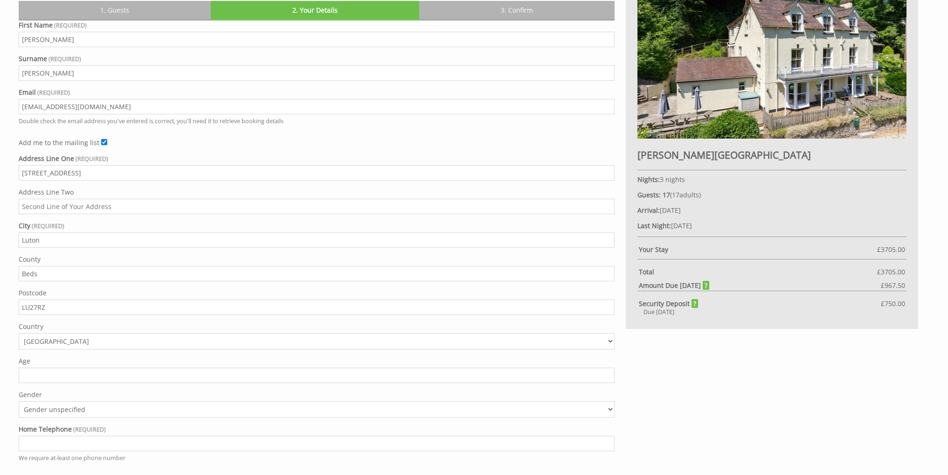
type input "LU27RZ"
click at [87, 372] on input "Age" at bounding box center [317, 375] width 596 height 15
type input "40"
click at [0, 381] on div "Welcome! To confirm your booking offer please fill in the form below: Book your…" at bounding box center [474, 219] width 948 height 695
select select "gender_male"
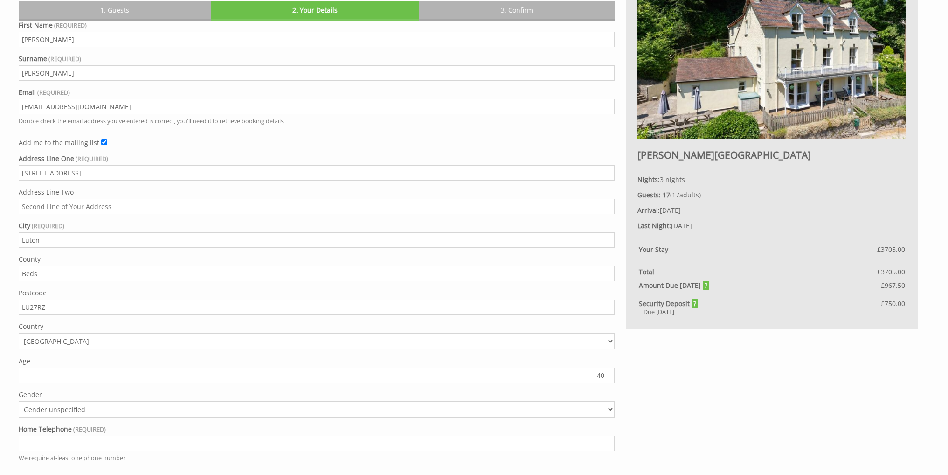
click at [19, 401] on select "Gender unspecified Gender male Gender female" at bounding box center [317, 409] width 596 height 16
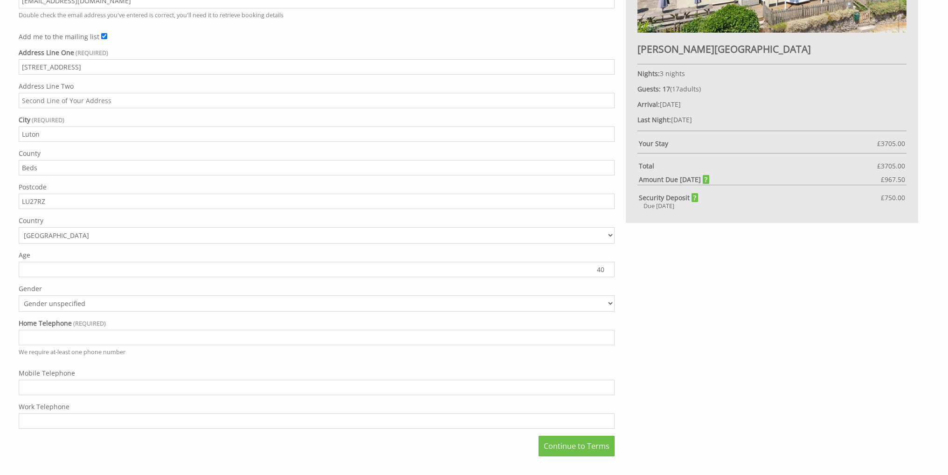
scroll to position [674, 0]
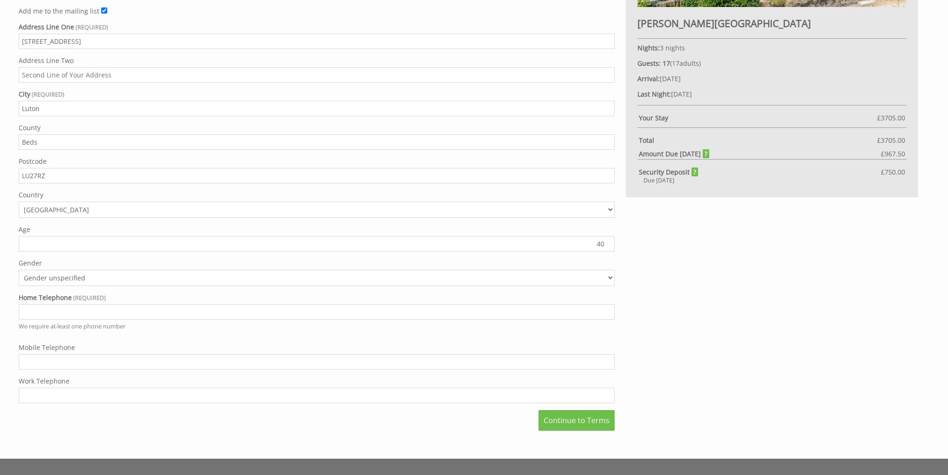
click at [105, 312] on input "Home Telephone" at bounding box center [317, 311] width 596 height 15
type input "07792649380"
click at [470, 408] on div "First Name Anthony Surname Dillon Email me@anthonydillon.com Double check the e…" at bounding box center [317, 160] width 596 height 542
click at [470, 333] on div "Welcome! To confirm your booking offer please fill in the form below: Book your…" at bounding box center [468, 128] width 911 height 613
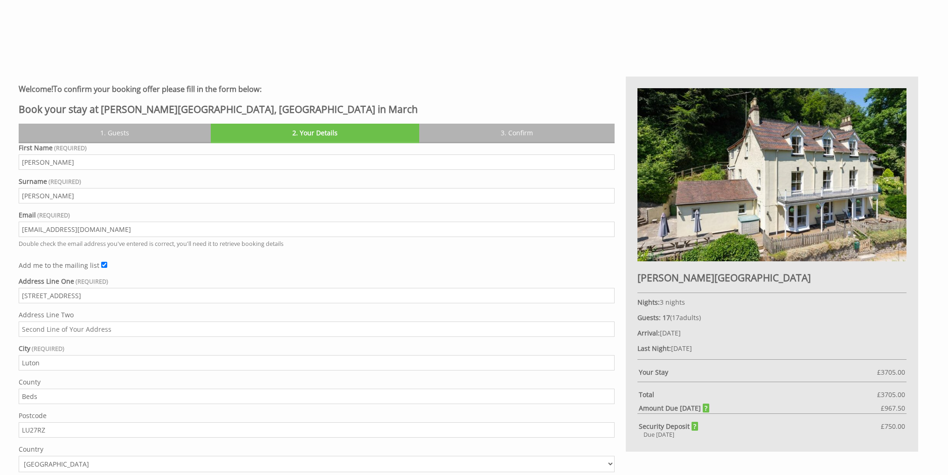
scroll to position [418, 0]
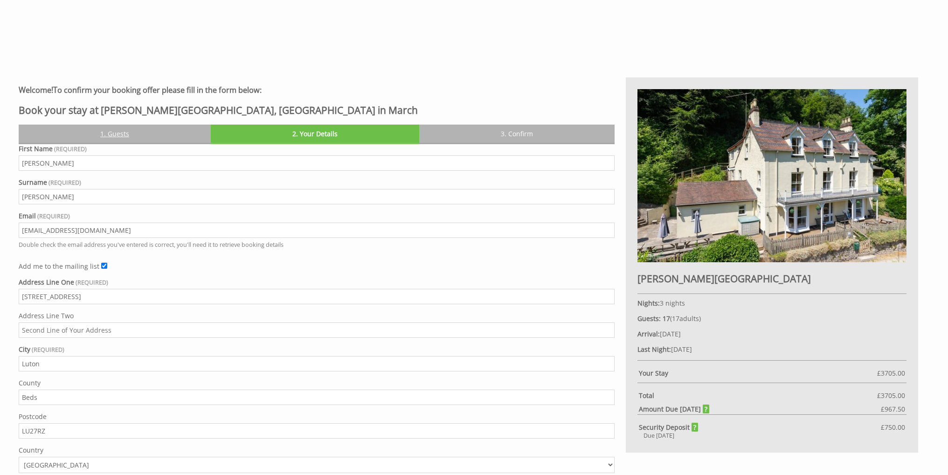
click at [116, 134] on link "1. Guests" at bounding box center [115, 134] width 192 height 18
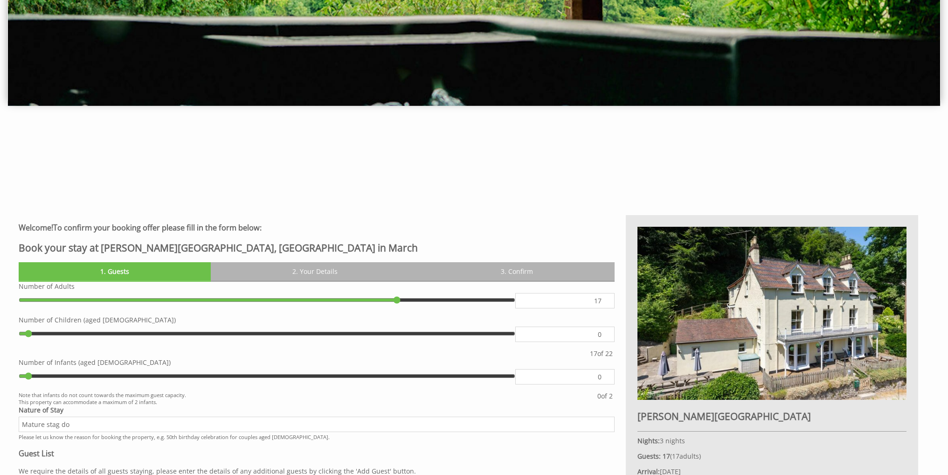
scroll to position [284, 0]
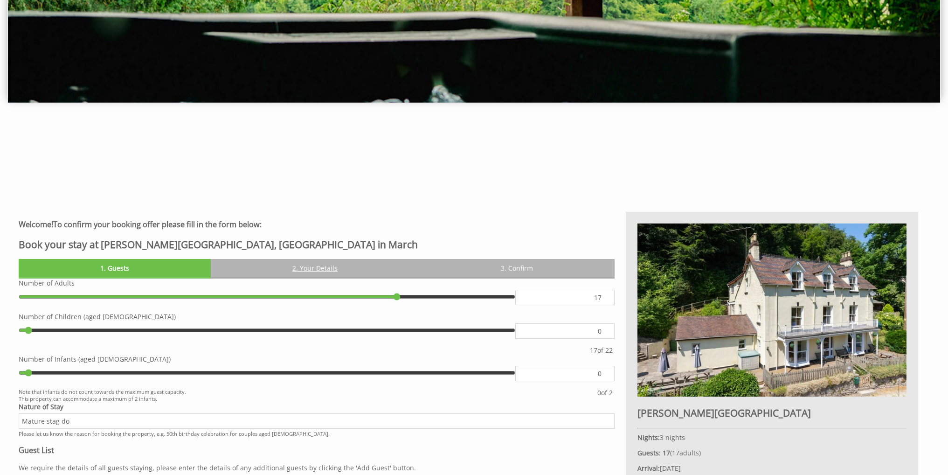
click at [332, 271] on link "2. Your Details" at bounding box center [315, 268] width 208 height 18
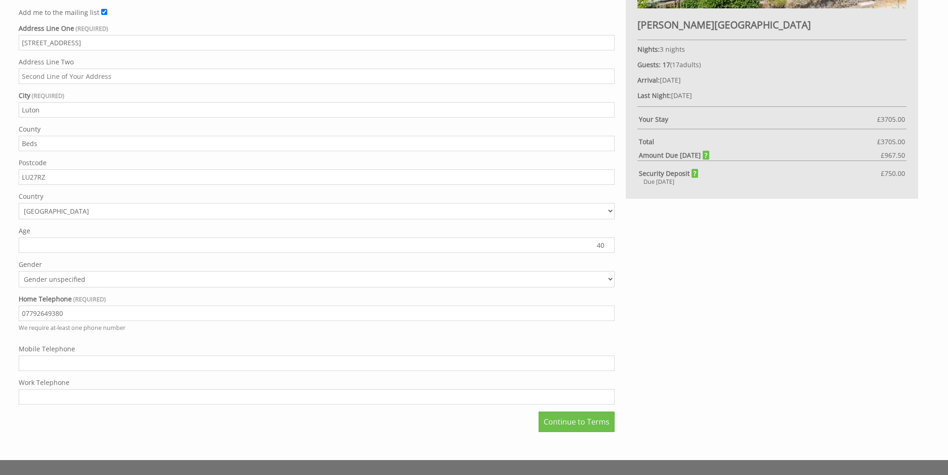
scroll to position [673, 0]
click at [470, 425] on link "Continue to Terms" at bounding box center [577, 421] width 76 height 21
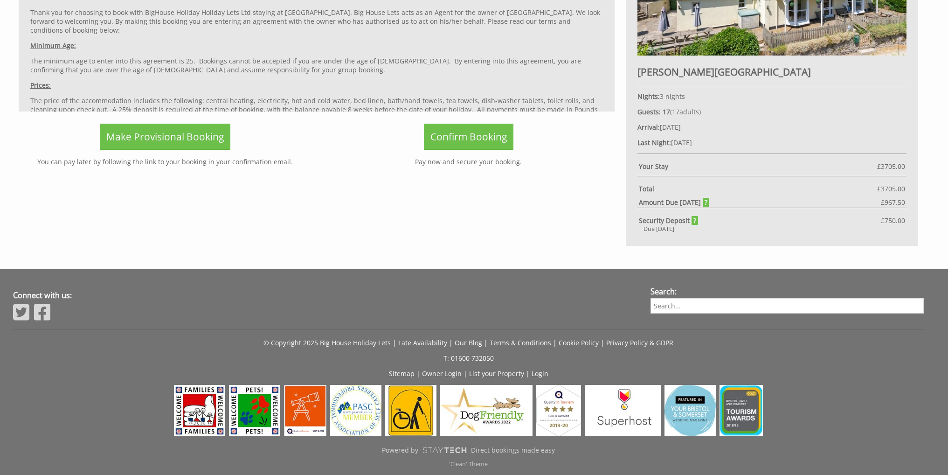
scroll to position [414, 0]
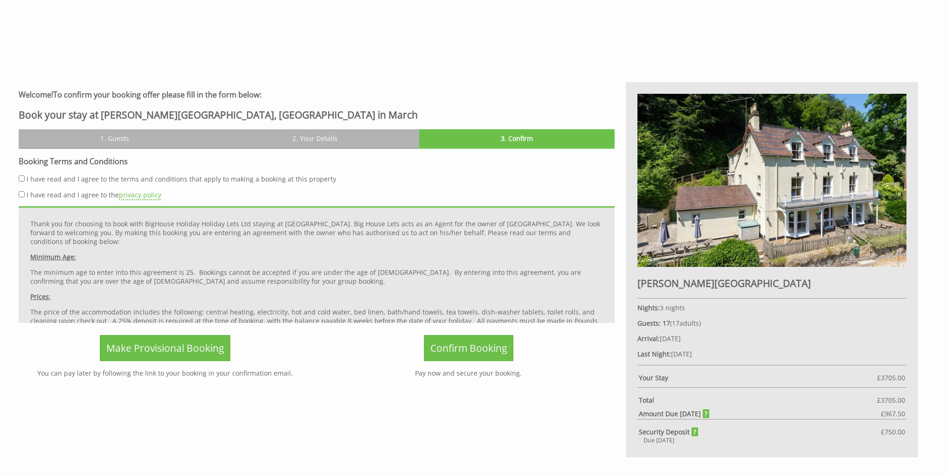
click at [70, 178] on label "I have read and I agree to the terms and conditions that apply to making a book…" at bounding box center [182, 178] width 310 height 9
click at [25, 178] on input "I have read and I agree to the terms and conditions that apply to making a book…" at bounding box center [22, 178] width 6 height 6
checkbox input "true"
click at [59, 196] on label "I have read and I agree to the privacy policy" at bounding box center [94, 194] width 135 height 9
click at [25, 196] on input "I have read and I agree to the privacy policy" at bounding box center [22, 194] width 6 height 6
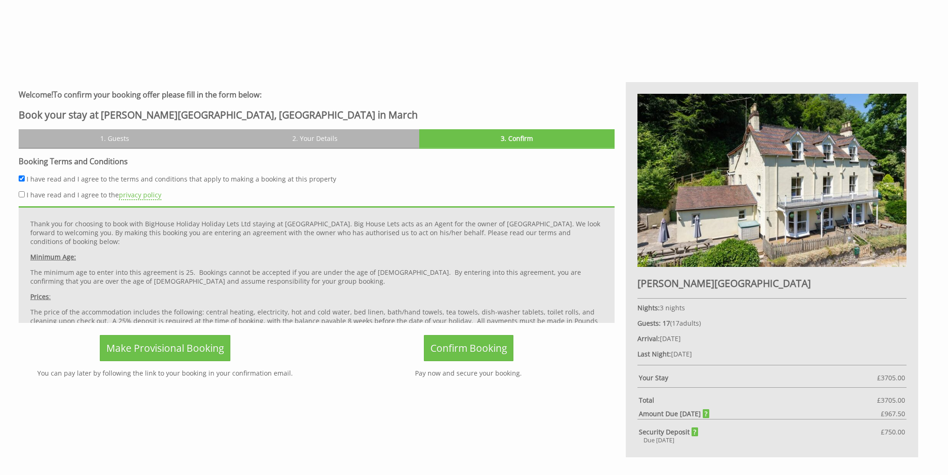
checkbox input "true"
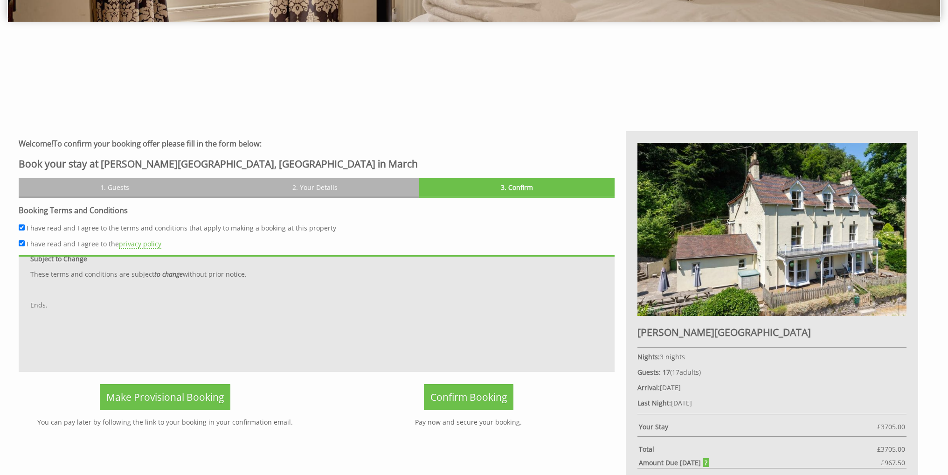
scroll to position [368, 0]
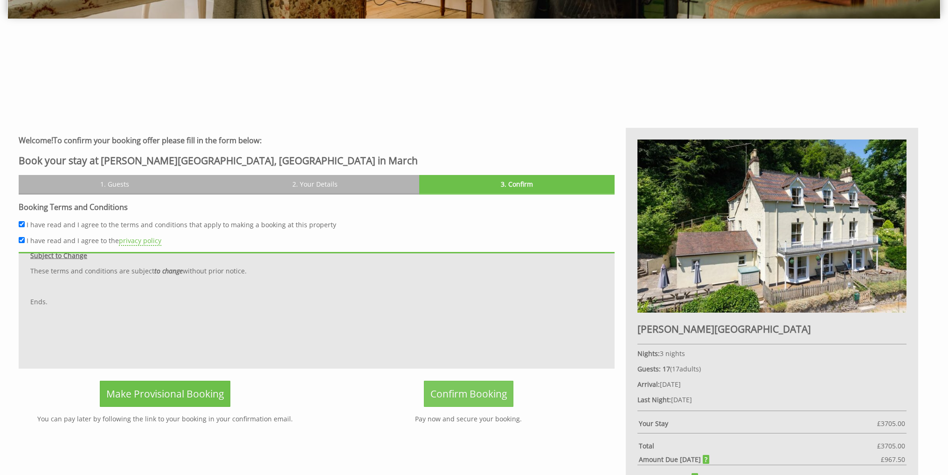
click at [470, 389] on span "Confirm Booking" at bounding box center [469, 393] width 76 height 13
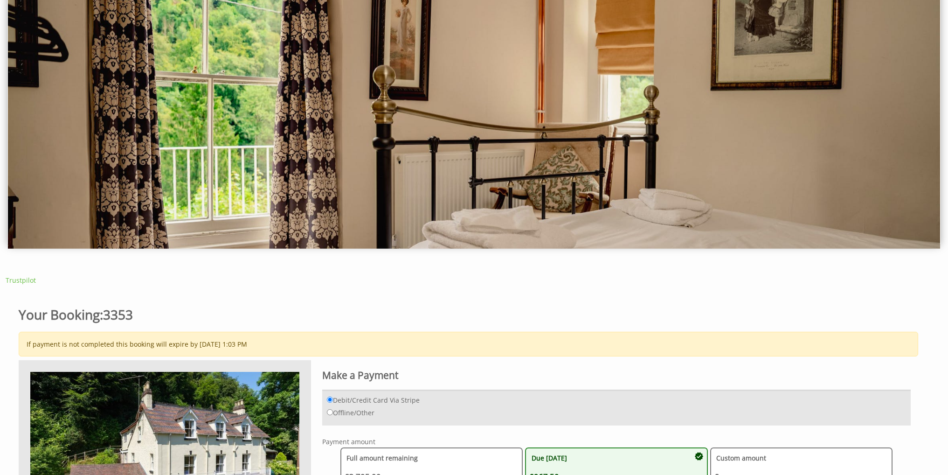
scroll to position [132, 0]
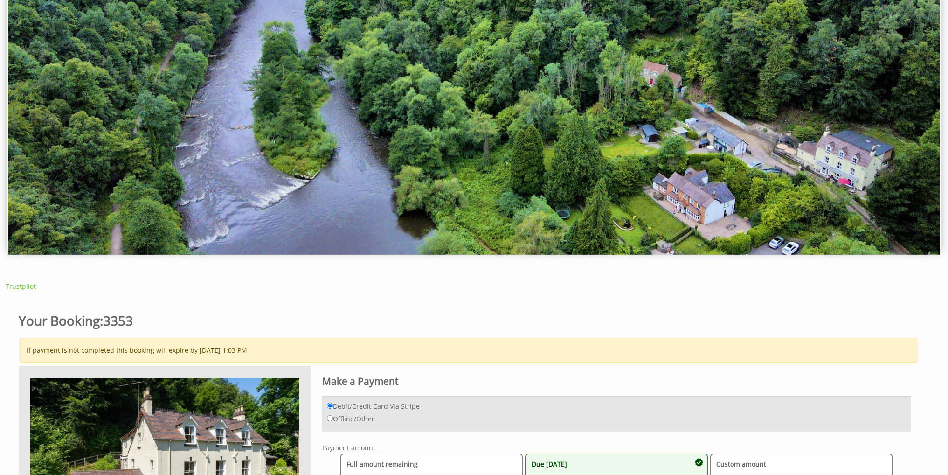
click at [470, 341] on div "If payment is not completed this booking will expire by 03/10/2025 1:03 PM" at bounding box center [469, 350] width 900 height 25
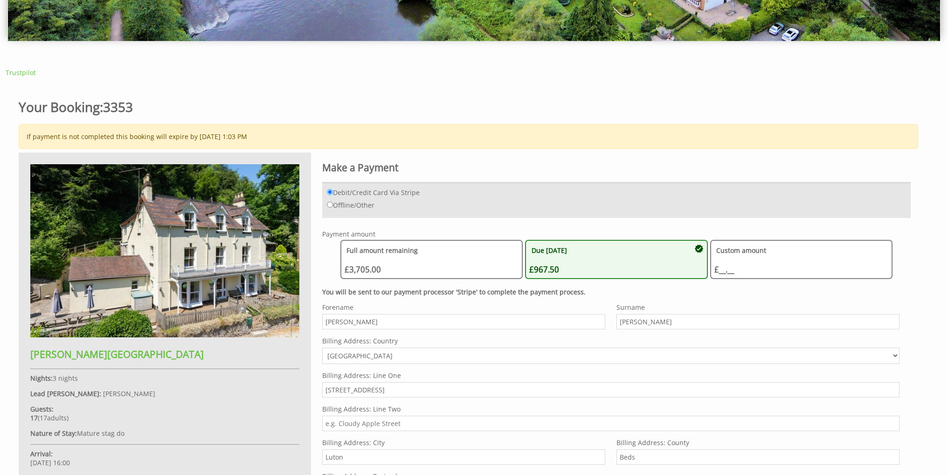
scroll to position [384, 0]
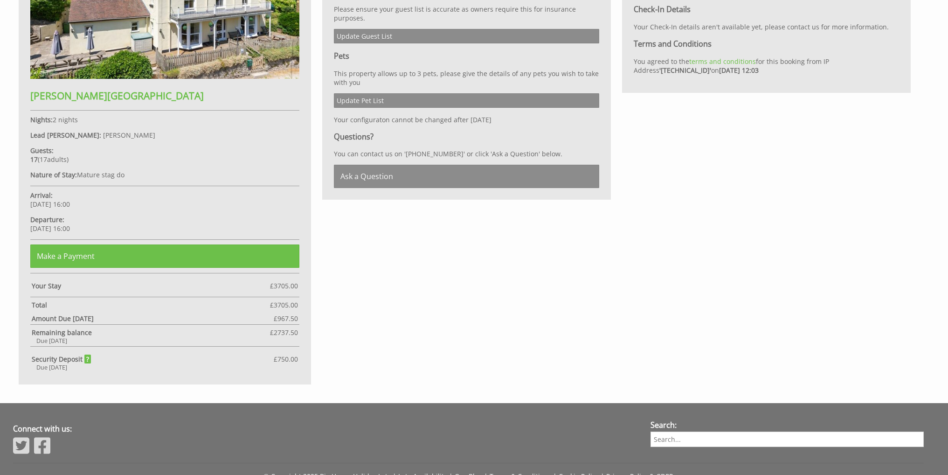
scroll to position [668, 0]
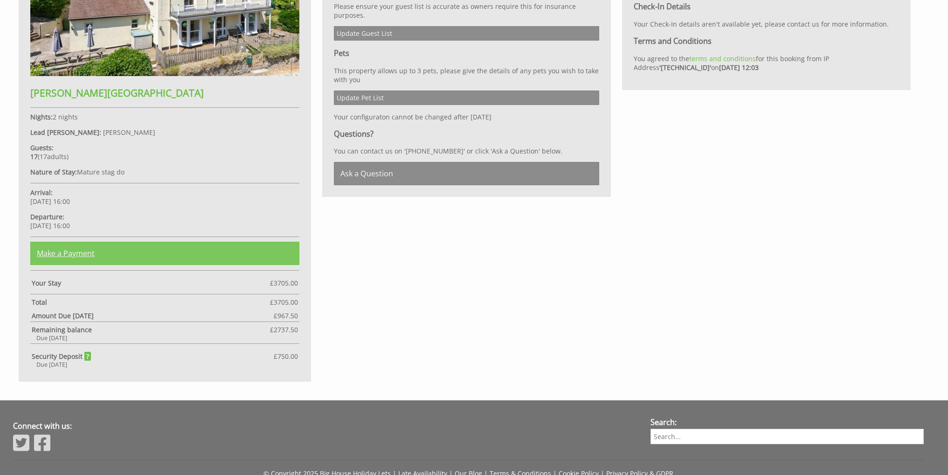
click at [187, 246] on link "Make a Payment" at bounding box center [164, 253] width 269 height 23
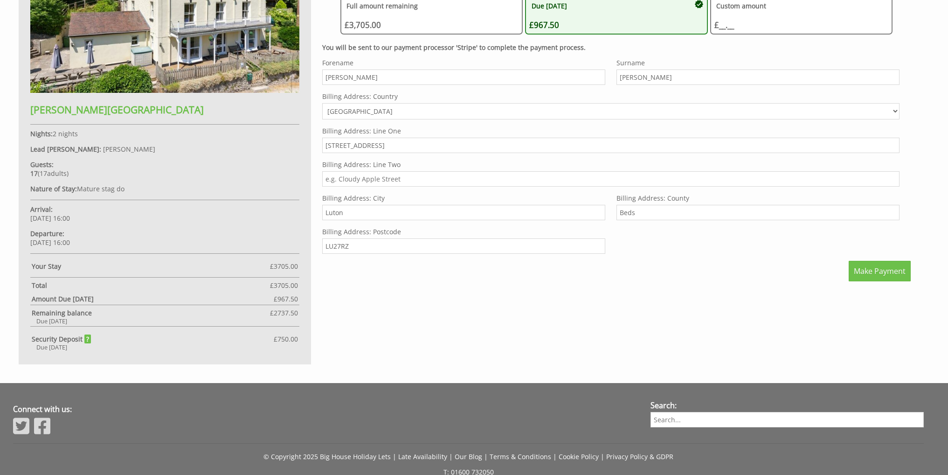
scroll to position [653, 0]
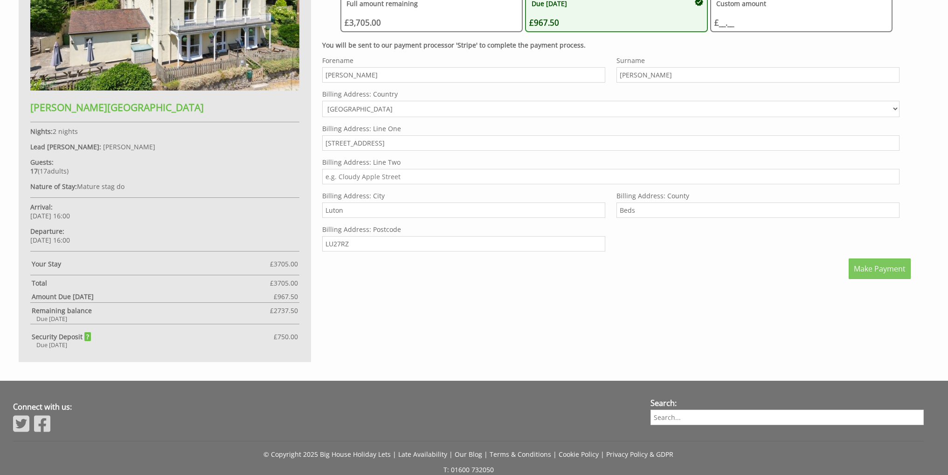
click at [889, 265] on span "Make Payment" at bounding box center [880, 269] width 52 height 10
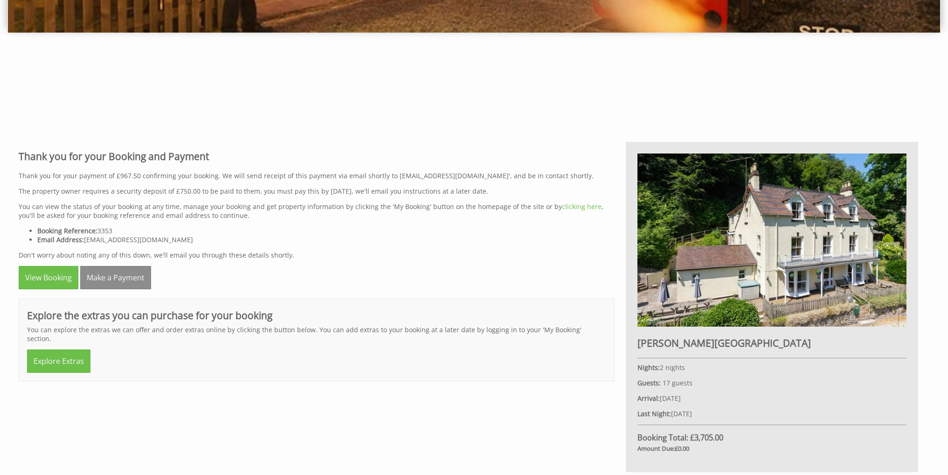
scroll to position [351, 0]
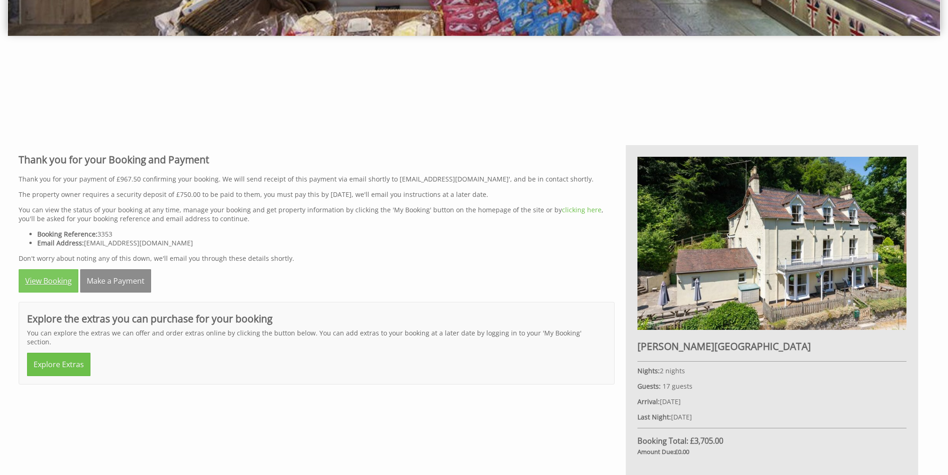
click at [45, 280] on link "View Booking" at bounding box center [49, 280] width 60 height 23
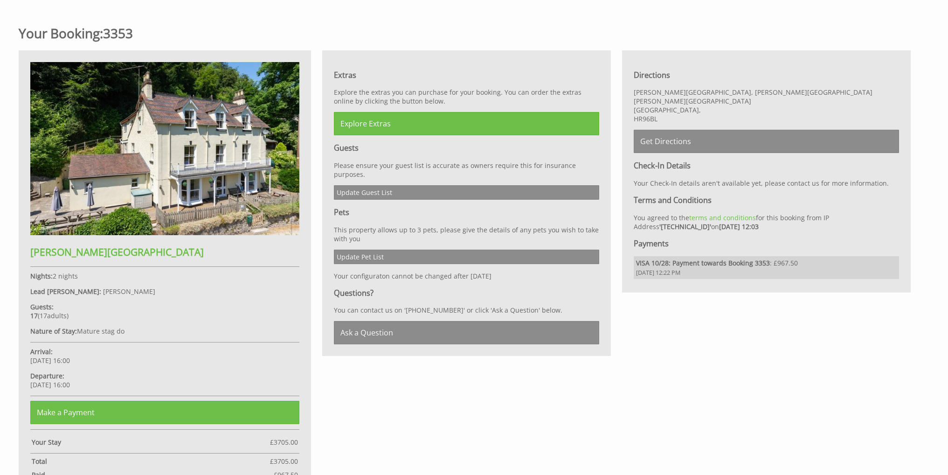
scroll to position [483, 0]
